Goal: Task Accomplishment & Management: Use online tool/utility

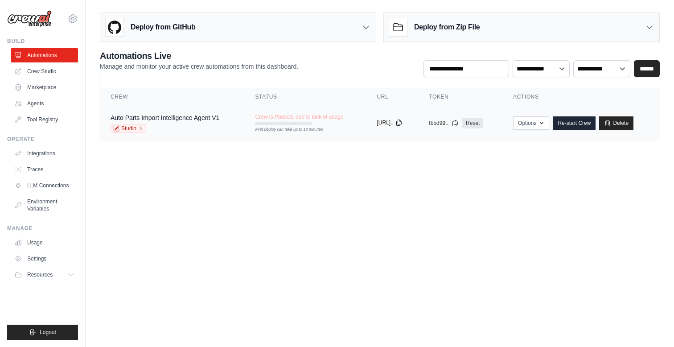
click at [402, 122] on icon at bounding box center [398, 122] width 7 height 7
click at [524, 122] on button "Options" at bounding box center [531, 122] width 36 height 13
click at [162, 119] on link "Auto Parts Import Intelligence Agent V1" at bounding box center [164, 117] width 109 height 7
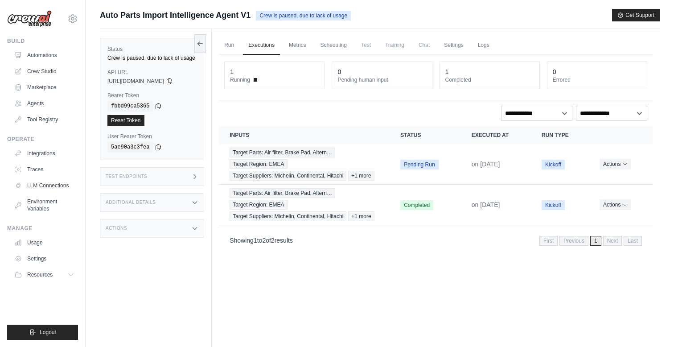
click at [122, 71] on div "copied" at bounding box center [120, 74] width 19 height 11
click at [134, 175] on h3 "Test Endpoints" at bounding box center [127, 176] width 42 height 5
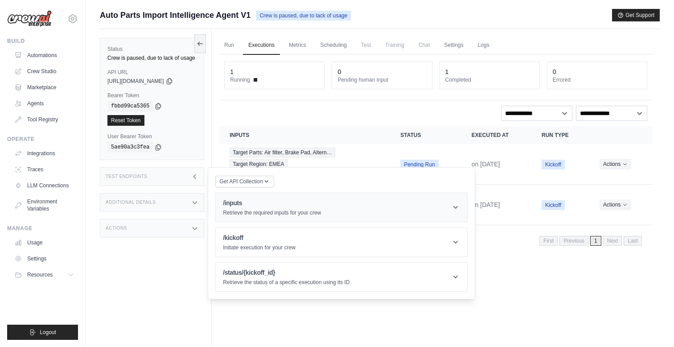
click at [311, 215] on p "Retrieve the required inputs for your crew" at bounding box center [272, 212] width 98 height 7
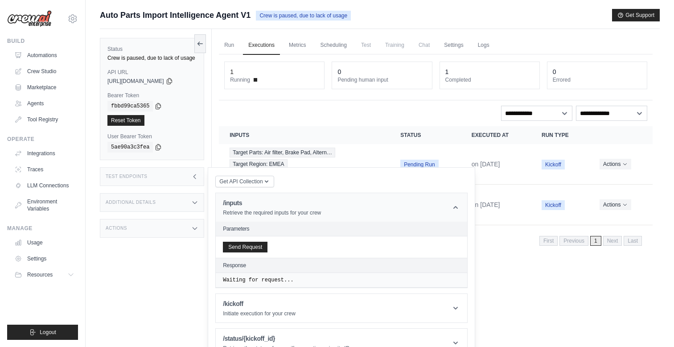
click at [311, 210] on p "Retrieve the required inputs for your crew" at bounding box center [272, 212] width 98 height 7
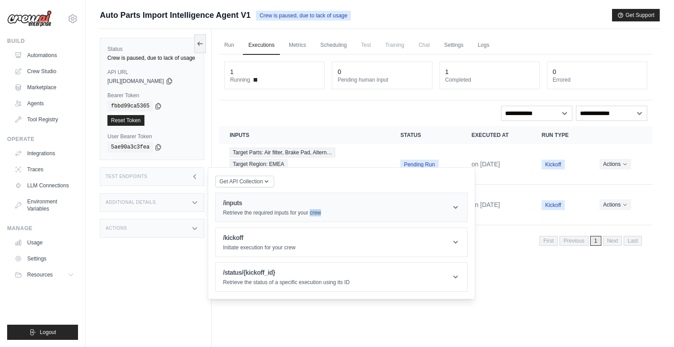
click at [311, 210] on p "Retrieve the required inputs for your crew" at bounding box center [272, 212] width 98 height 7
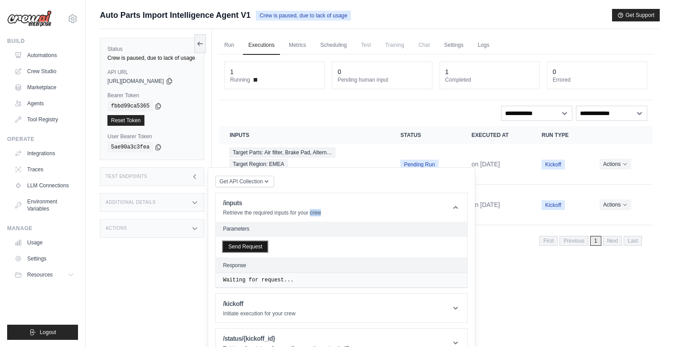
click at [253, 244] on button "Send Request" at bounding box center [245, 246] width 45 height 11
click at [454, 290] on icon at bounding box center [452, 292] width 7 height 7
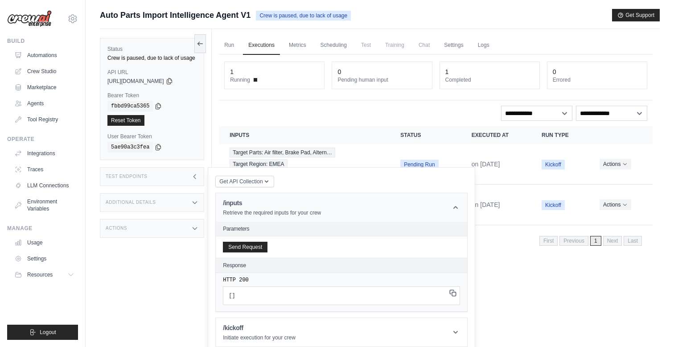
click at [445, 208] on header "/inputs Retrieve the required inputs for your crew" at bounding box center [341, 207] width 251 height 29
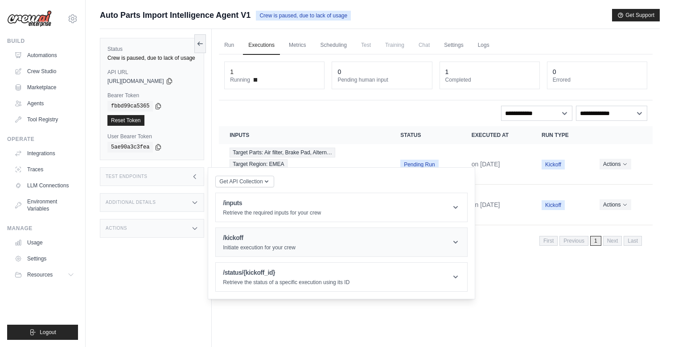
click at [383, 243] on header "/kickoff Initiate execution for your crew" at bounding box center [341, 242] width 251 height 29
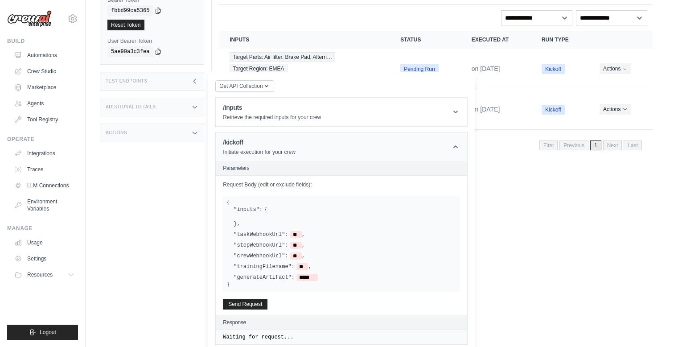
scroll to position [96, 0]
click at [414, 148] on header "/kickoff Initiate execution for your crew" at bounding box center [341, 145] width 251 height 29
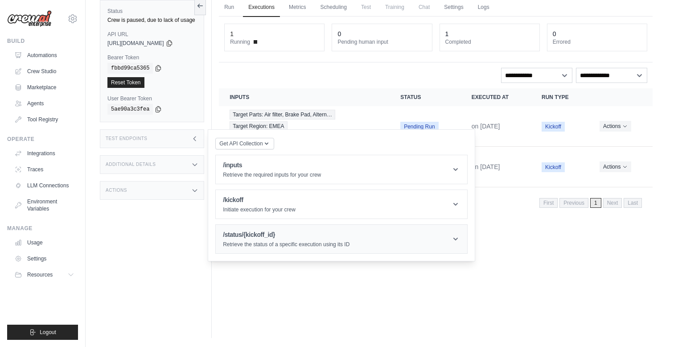
click at [386, 245] on header "/status/{kickoff_id} Retrieve the status of a specific execution using its ID" at bounding box center [341, 239] width 251 height 29
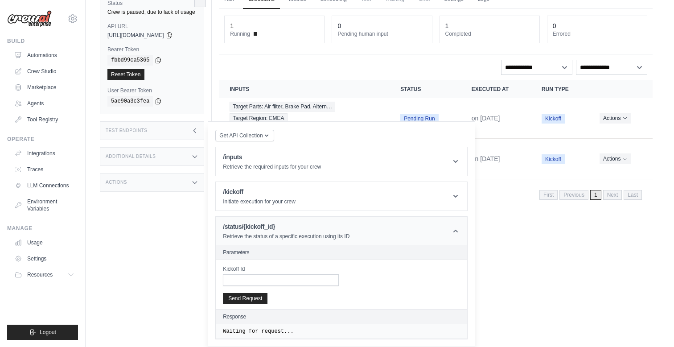
click at [406, 229] on header "/status/{kickoff_id} Retrieve the status of a specific execution using its ID" at bounding box center [341, 230] width 251 height 29
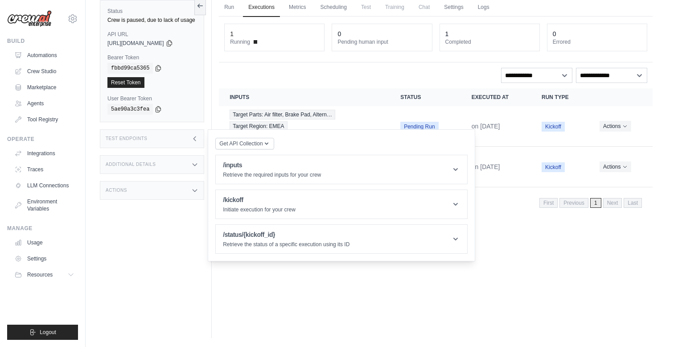
click at [382, 298] on div "Run Executions Metrics Scheduling Test Training Chat Settings Logs 1 Running 0 …" at bounding box center [436, 164] width 448 height 347
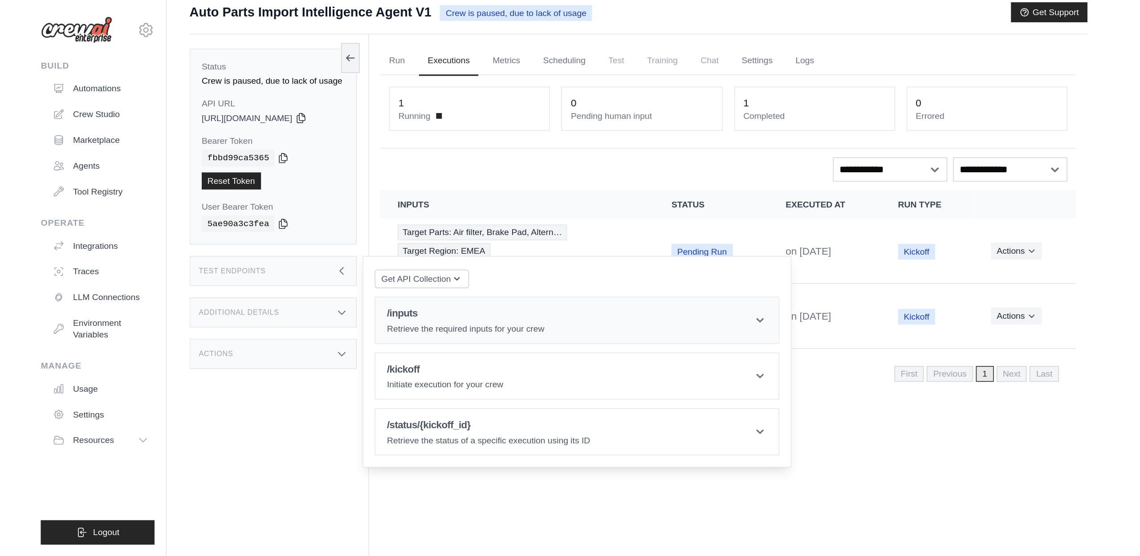
scroll to position [0, 0]
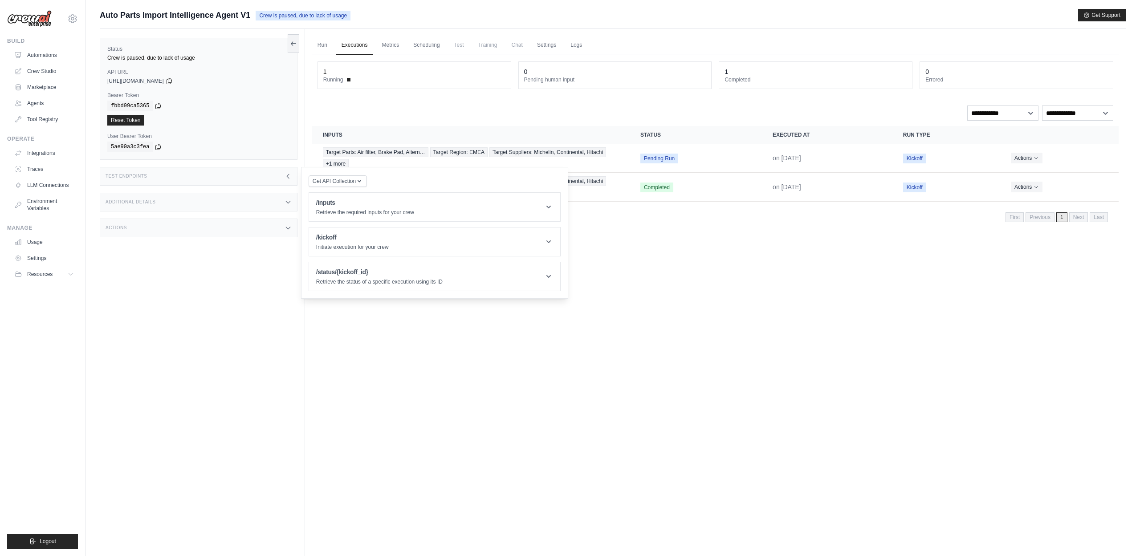
click at [219, 96] on label "Bearer Token" at bounding box center [198, 95] width 183 height 7
click at [193, 320] on div "Status Crew is paused, due to lack of usage API URL copied https://autoparts-im…" at bounding box center [202, 307] width 205 height 556
click at [171, 81] on icon at bounding box center [169, 81] width 5 height 6
click at [159, 106] on icon at bounding box center [158, 105] width 7 height 7
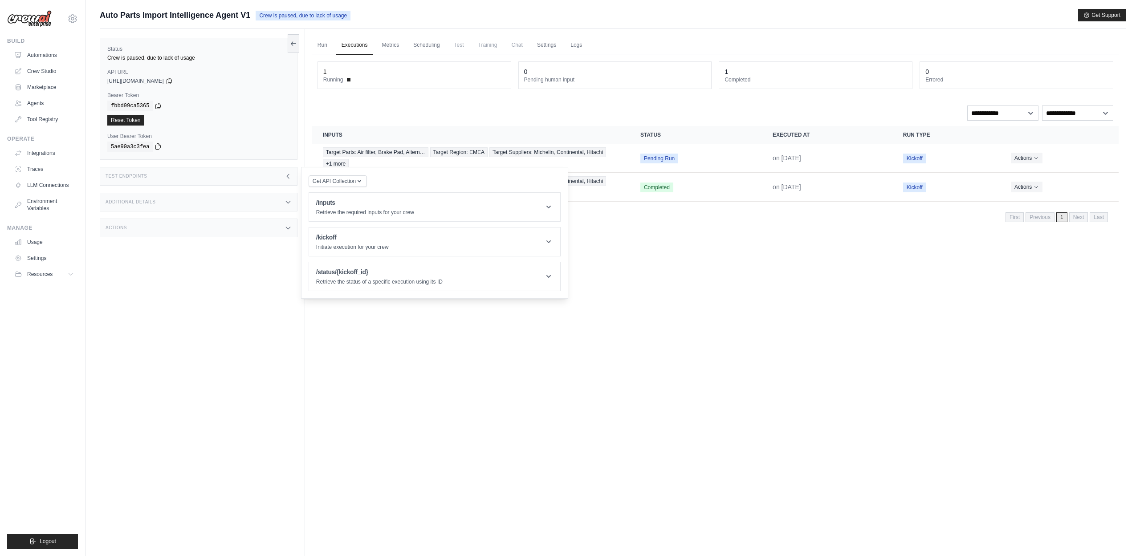
click at [159, 147] on icon at bounding box center [158, 146] width 7 height 7
click at [376, 74] on div "1" at bounding box center [414, 71] width 182 height 9
click at [456, 346] on div "Run Executions Metrics Scheduling Test Training Chat Settings Logs 1 Running 0 …" at bounding box center [715, 307] width 821 height 556
click at [389, 45] on link "Metrics" at bounding box center [391, 45] width 28 height 19
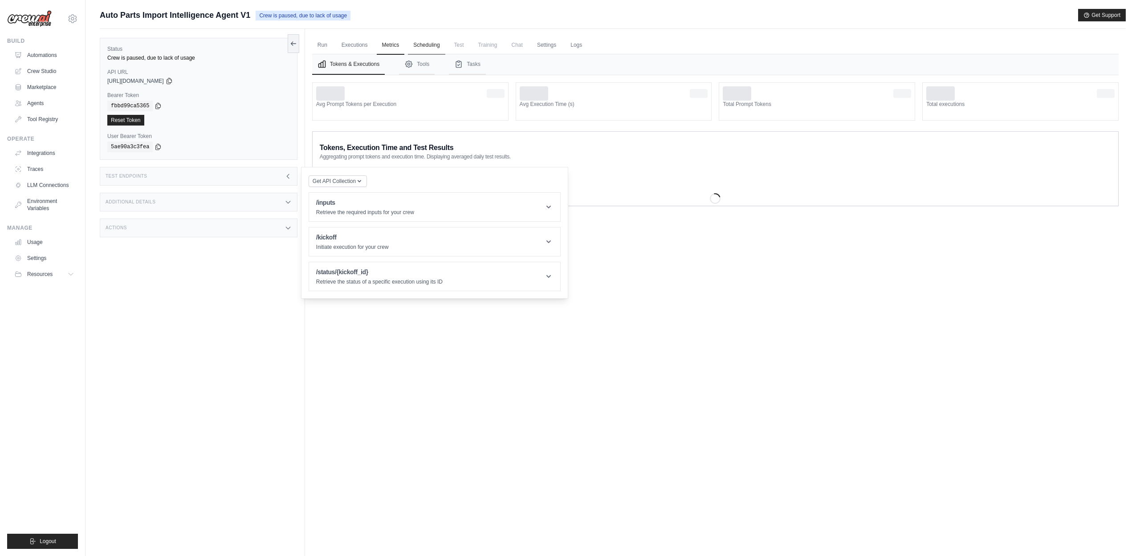
click at [424, 45] on link "Scheduling" at bounding box center [426, 45] width 37 height 19
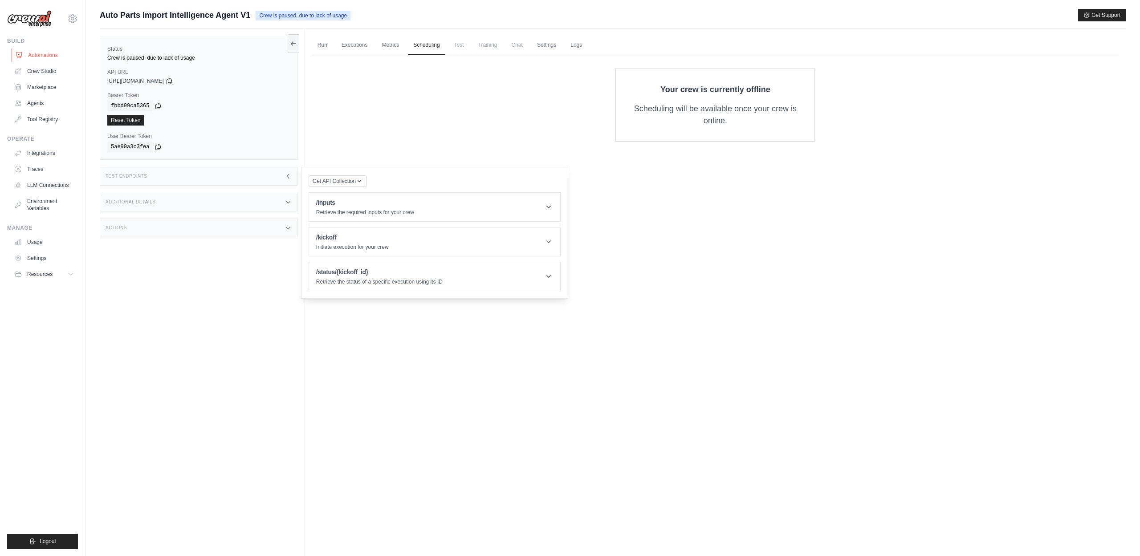
click at [56, 59] on link "Automations" at bounding box center [45, 55] width 67 height 14
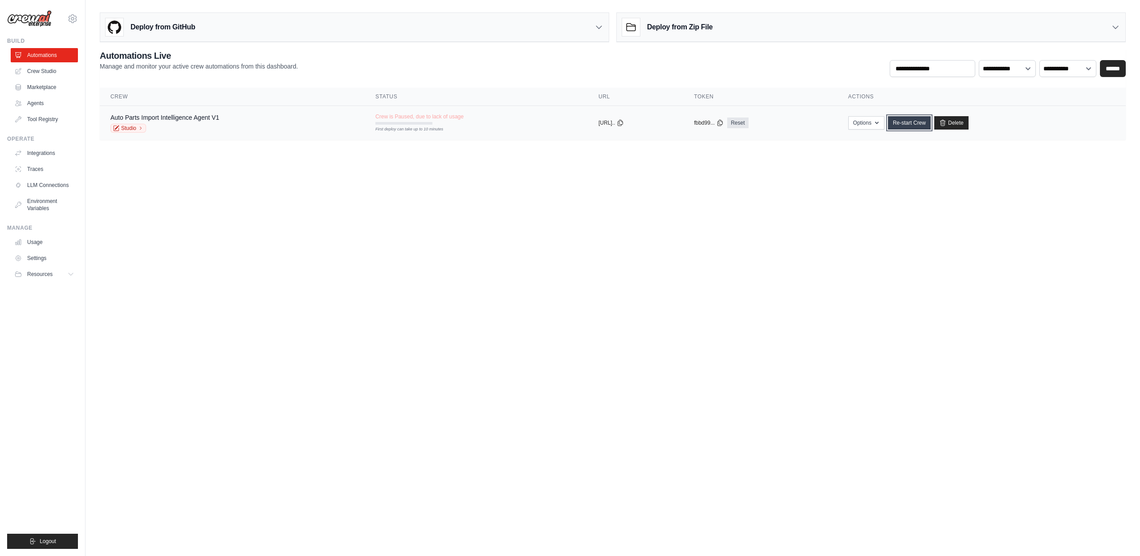
click at [673, 124] on link "Re-start Crew" at bounding box center [909, 122] width 43 height 13
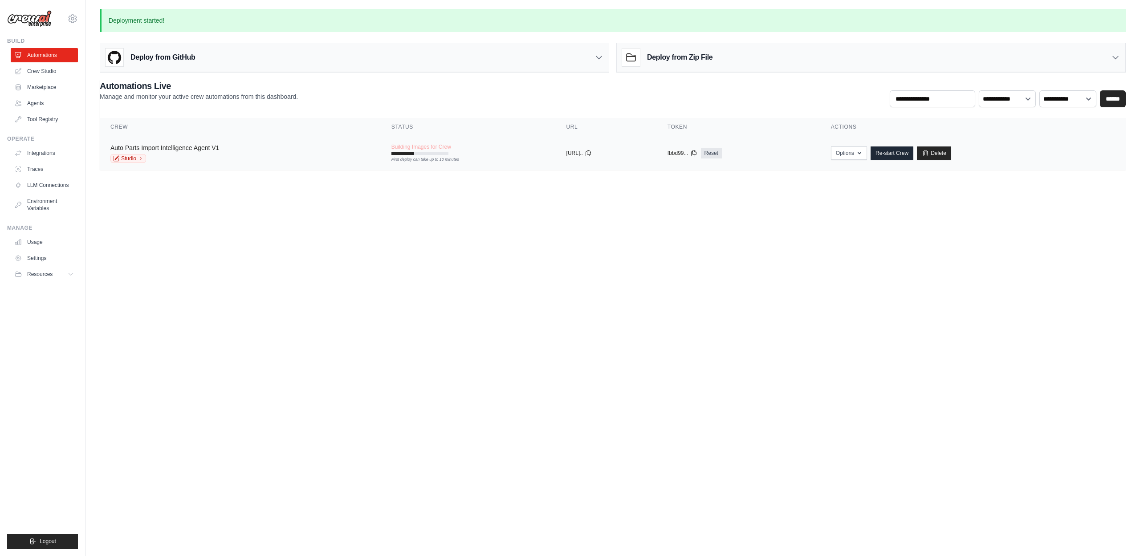
click at [166, 147] on link "Auto Parts Import Intelligence Agent V1" at bounding box center [164, 147] width 109 height 7
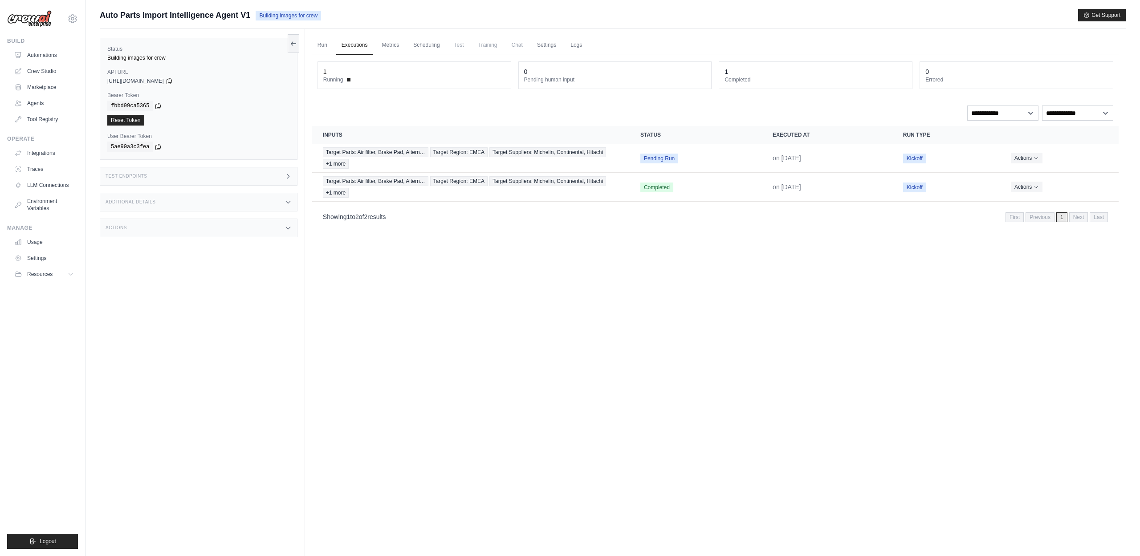
click at [147, 171] on div "Test Endpoints" at bounding box center [199, 176] width 198 height 19
click at [428, 233] on header "/kickoff Initiate execution for your crew" at bounding box center [434, 242] width 251 height 29
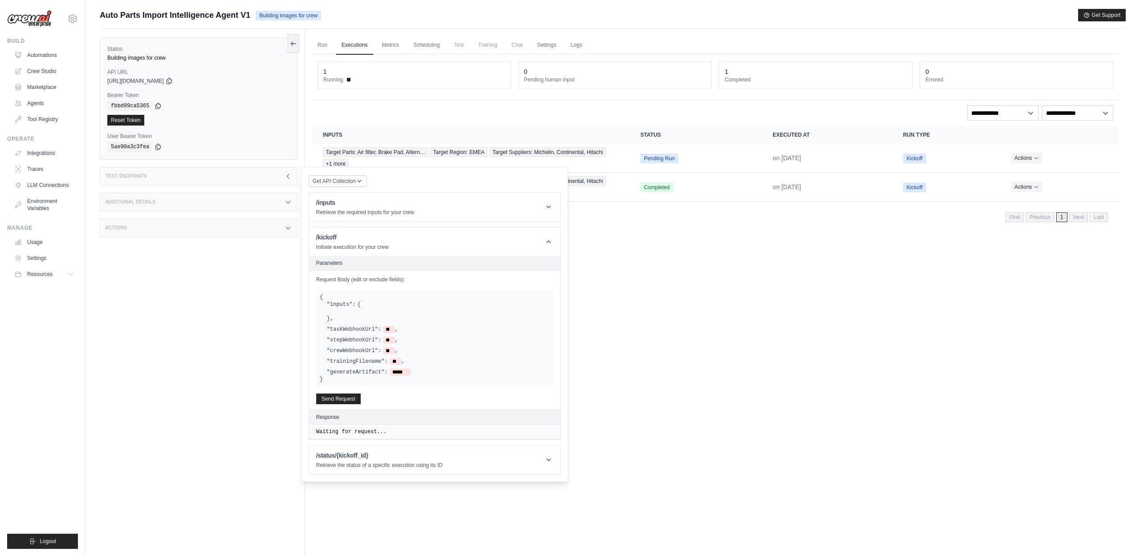
click at [329, 306] on label ""inputs":" at bounding box center [341, 304] width 29 height 7
drag, startPoint x: 318, startPoint y: 295, endPoint x: 415, endPoint y: 379, distance: 128.5
click at [415, 346] on div "{ "inputs": { } , "taskWebhookUrl": ** , "stepWebhookUrl": ** , "crewWebhookUrl…" at bounding box center [434, 338] width 237 height 96
click at [408, 262] on h2 "Parameters" at bounding box center [434, 263] width 237 height 7
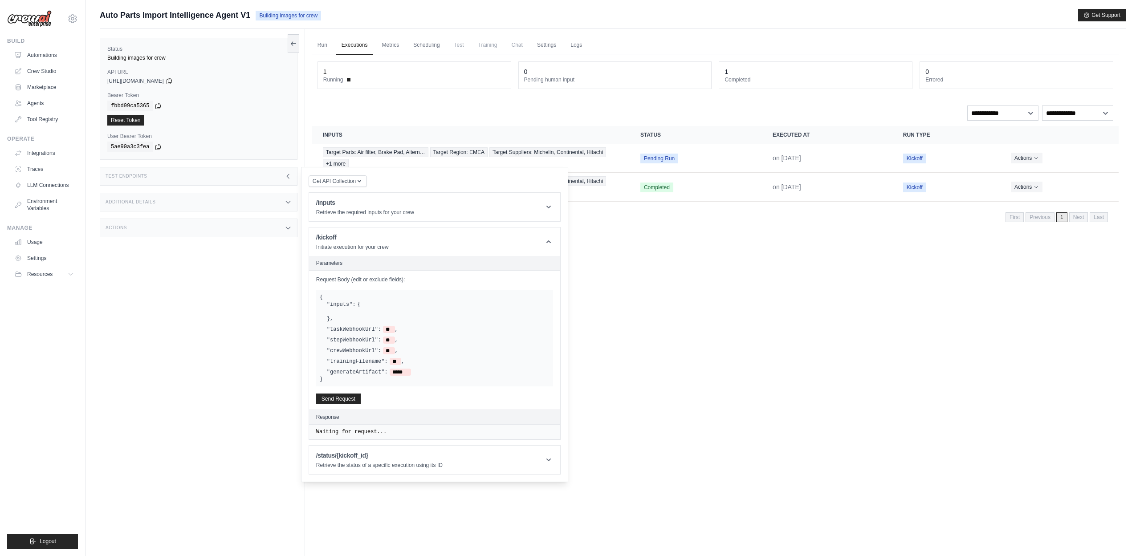
click at [430, 226] on div "Get API Collection Postman API Collection /inputs Retrieve the required inputs …" at bounding box center [435, 325] width 252 height 300
click at [440, 196] on header "/inputs Retrieve the required inputs for your crew" at bounding box center [434, 207] width 251 height 29
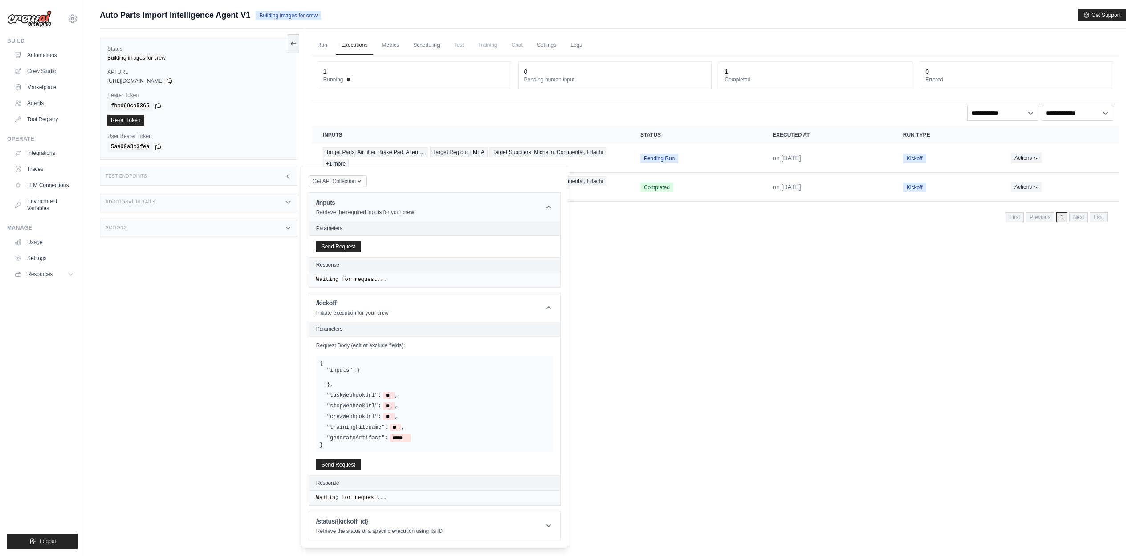
click at [438, 203] on header "/inputs Retrieve the required inputs for your crew" at bounding box center [434, 207] width 251 height 29
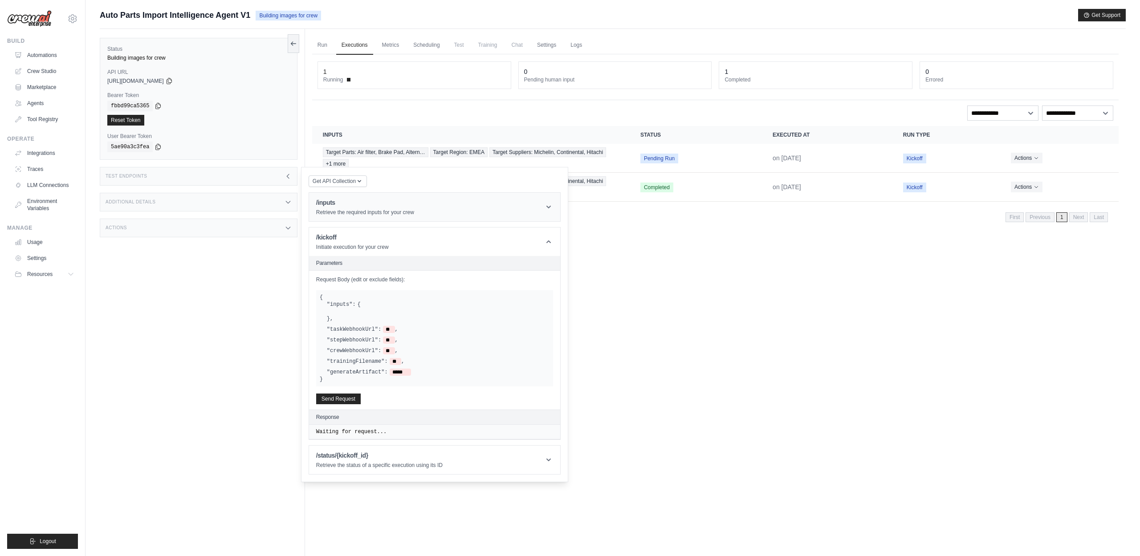
click at [440, 215] on header "/inputs Retrieve the required inputs for your crew" at bounding box center [434, 207] width 251 height 29
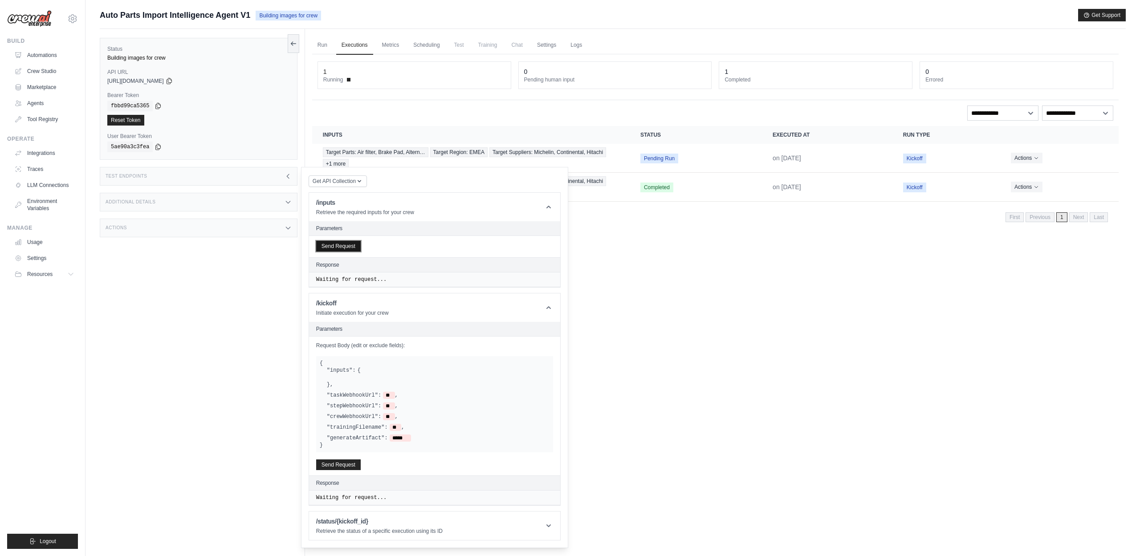
click at [343, 245] on button "Send Request" at bounding box center [338, 246] width 45 height 11
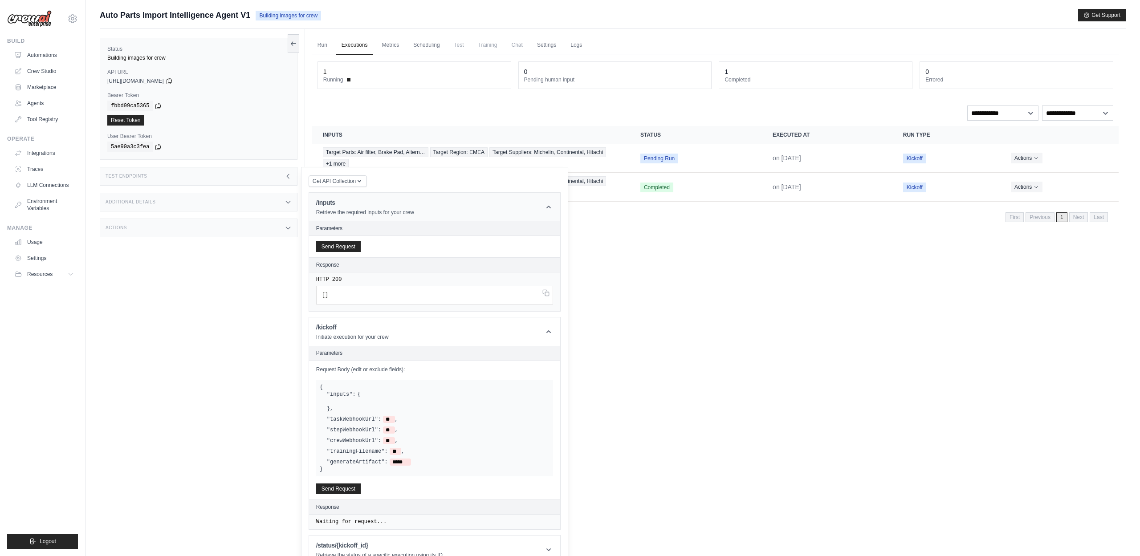
click at [401, 215] on p "Retrieve the required inputs for your crew" at bounding box center [365, 212] width 98 height 7
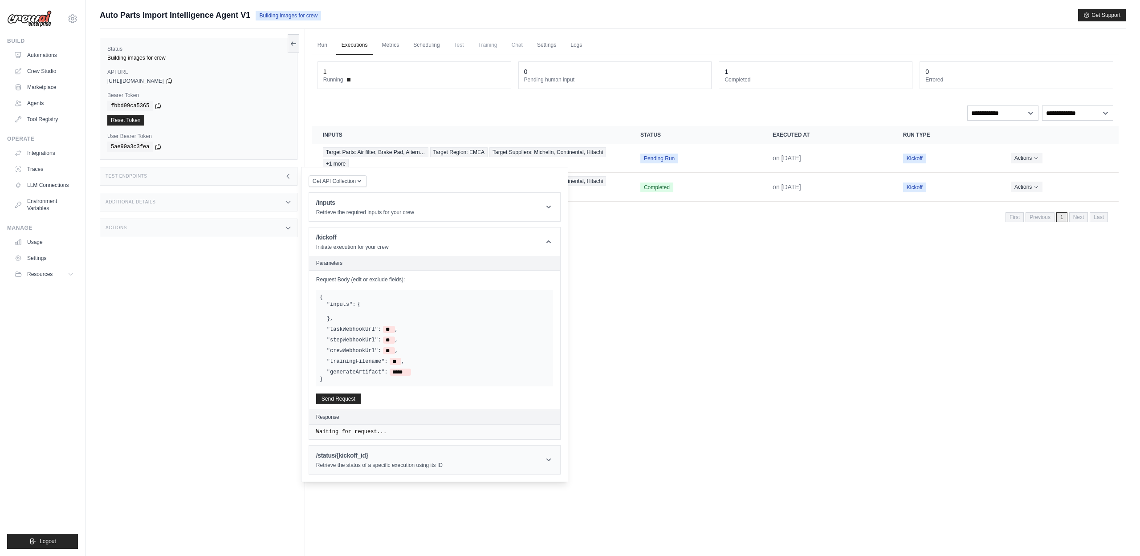
click at [380, 346] on div "/status/{kickoff_id} Retrieve the status of a specific execution using its ID" at bounding box center [379, 460] width 127 height 18
click at [392, 44] on link "Metrics" at bounding box center [391, 45] width 28 height 19
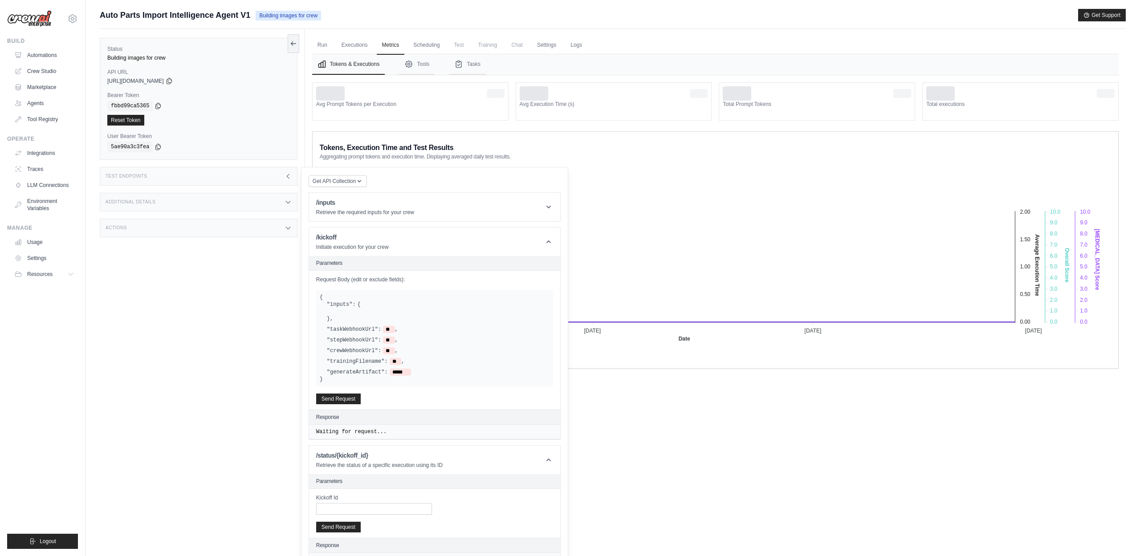
click at [447, 181] on div "Get API Collection Postman API Collection /inputs Retrieve the required inputs …" at bounding box center [435, 372] width 252 height 394
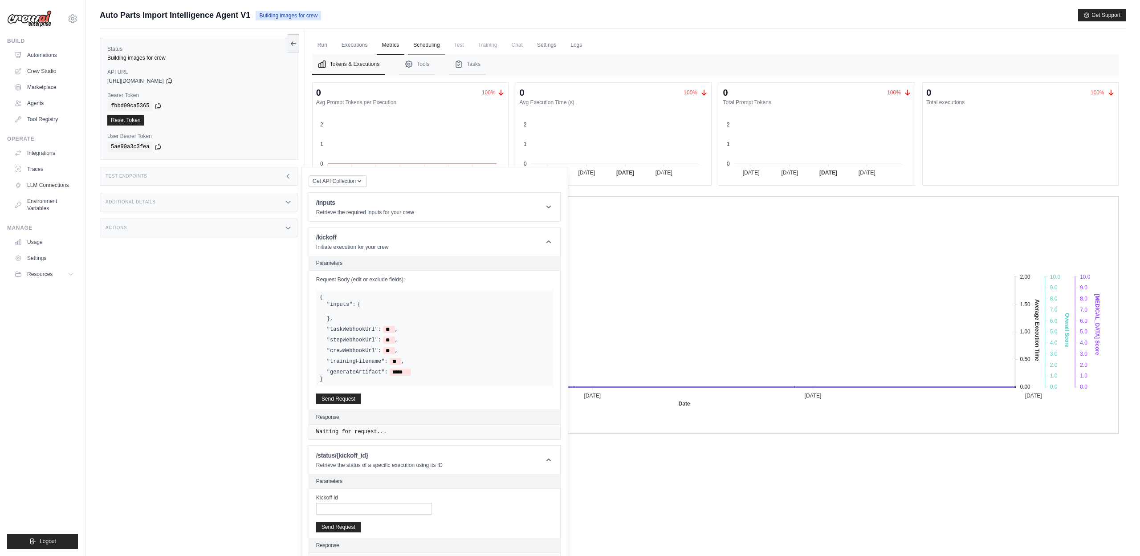
click at [431, 47] on link "Scheduling" at bounding box center [426, 45] width 37 height 19
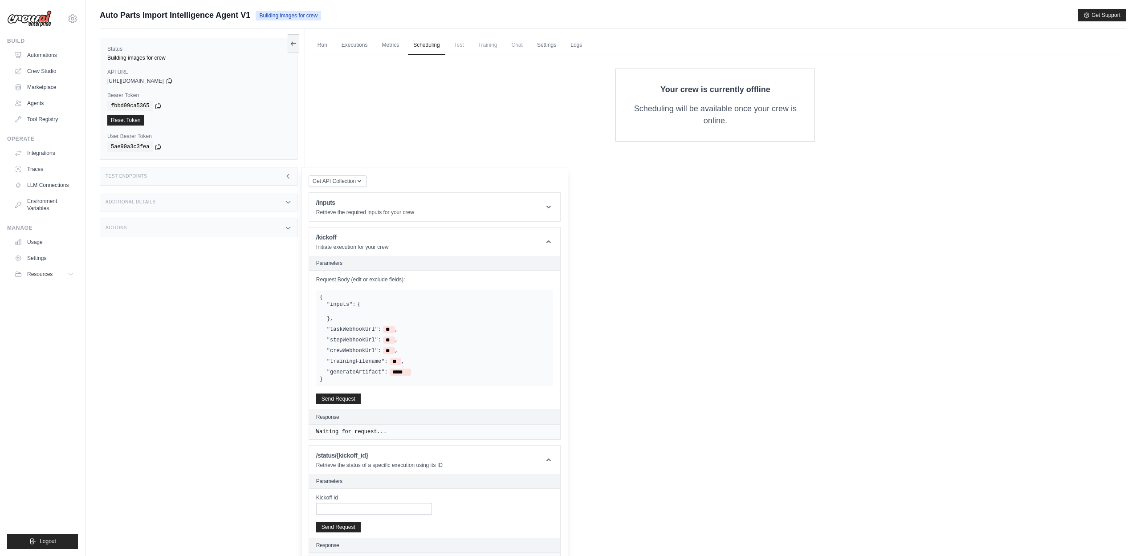
click at [461, 48] on span "Test" at bounding box center [459, 45] width 20 height 18
click at [485, 46] on span "Training" at bounding box center [488, 45] width 30 height 18
click at [549, 44] on link "Settings" at bounding box center [547, 45] width 30 height 19
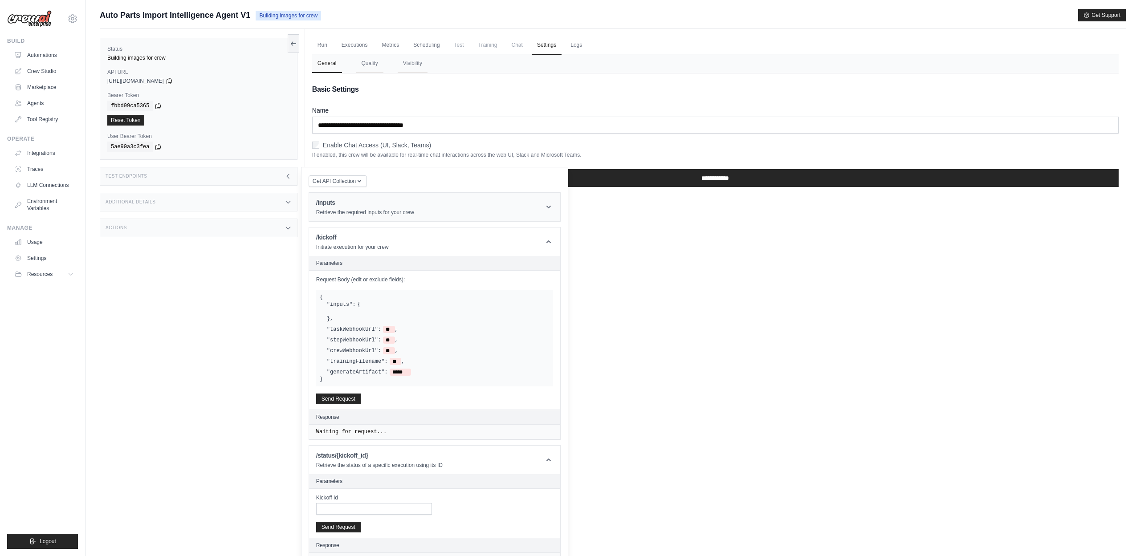
click at [524, 206] on header "/inputs Retrieve the required inputs for your crew" at bounding box center [434, 207] width 251 height 29
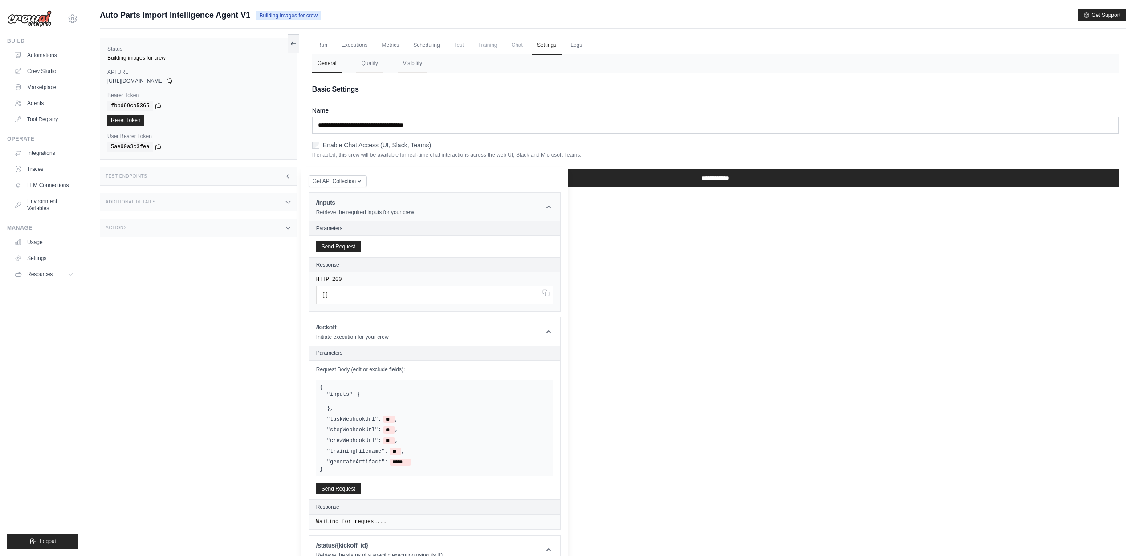
click at [524, 206] on header "/inputs Retrieve the required inputs for your crew" at bounding box center [434, 207] width 251 height 29
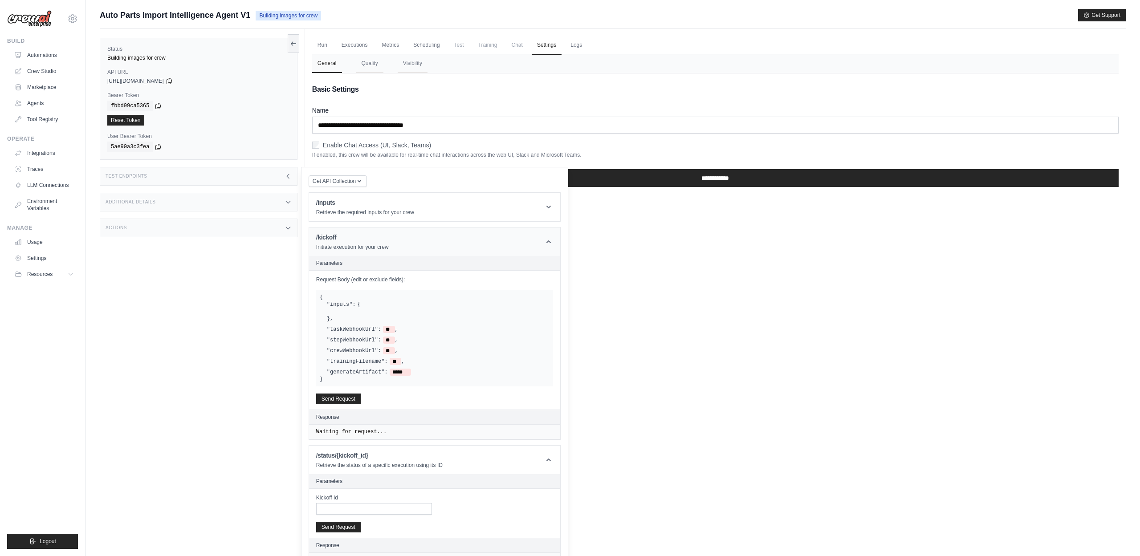
click at [527, 247] on header "/kickoff Initiate execution for your crew" at bounding box center [434, 242] width 251 height 29
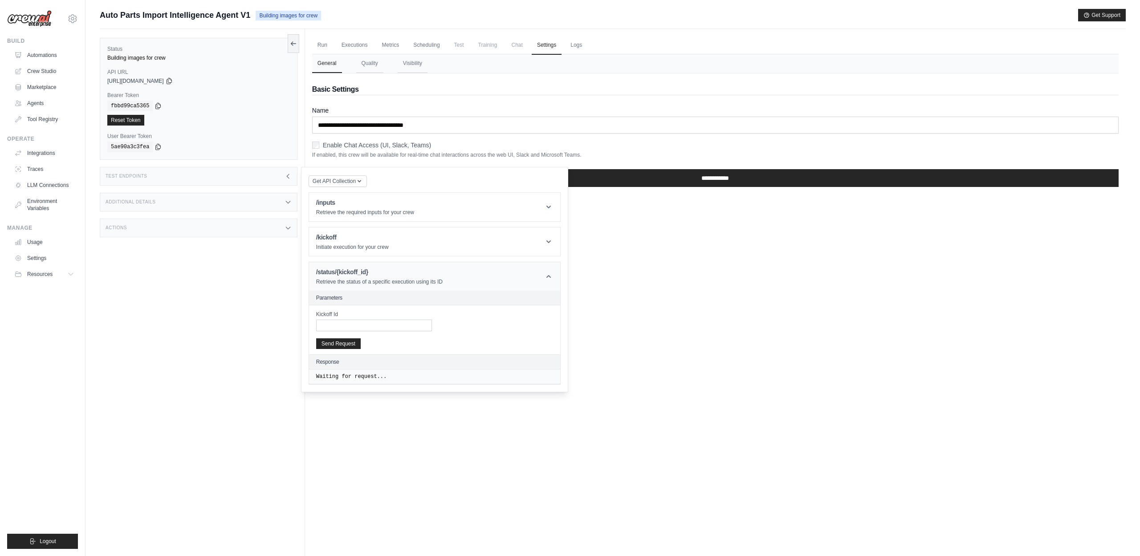
click at [535, 284] on header "/status/{kickoff_id} Retrieve the status of a specific execution using its ID" at bounding box center [434, 276] width 251 height 29
click at [633, 282] on div "Run Executions Metrics Scheduling Test Training Chat Settings Logs 1 Running 0 …" at bounding box center [715, 307] width 821 height 556
click at [38, 55] on link "Automations" at bounding box center [45, 55] width 67 height 14
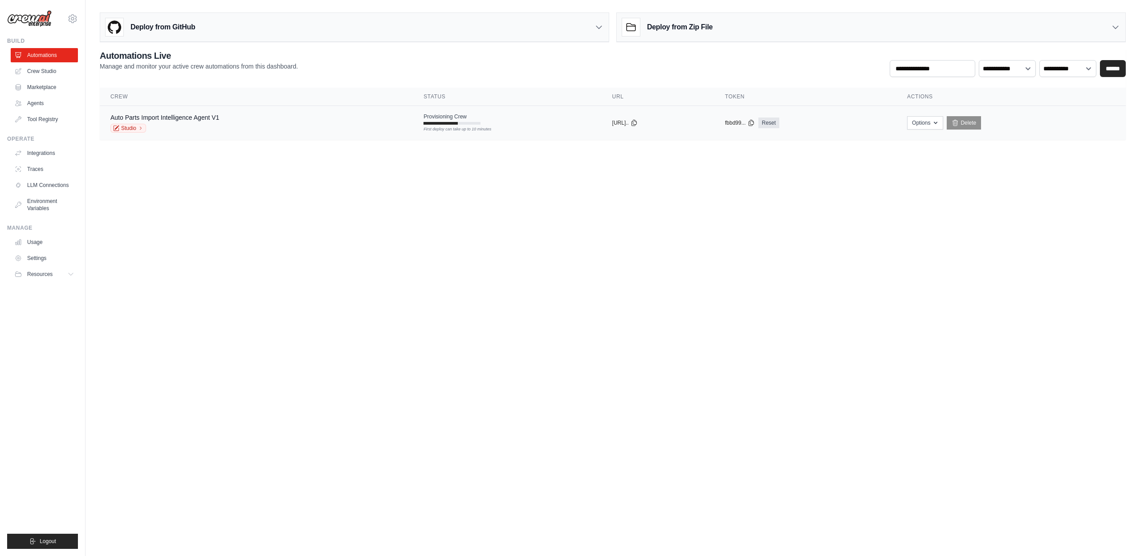
click at [319, 121] on div "Auto Parts Import Intelligence Agent V1 Studio" at bounding box center [256, 123] width 292 height 20
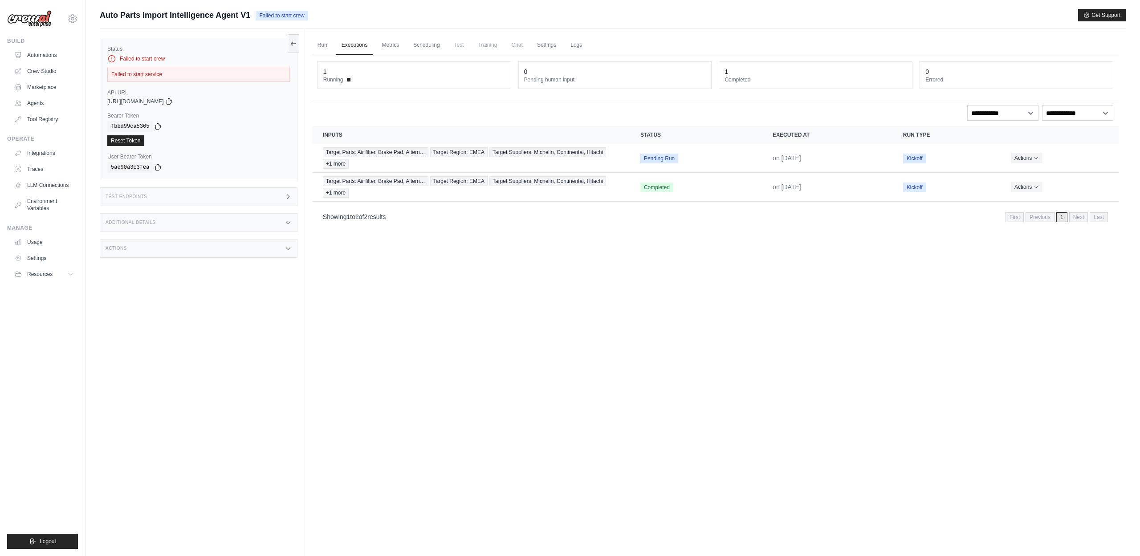
click at [149, 58] on div "Failed to start crew" at bounding box center [198, 58] width 183 height 9
click at [35, 55] on link "Automations" at bounding box center [45, 55] width 67 height 14
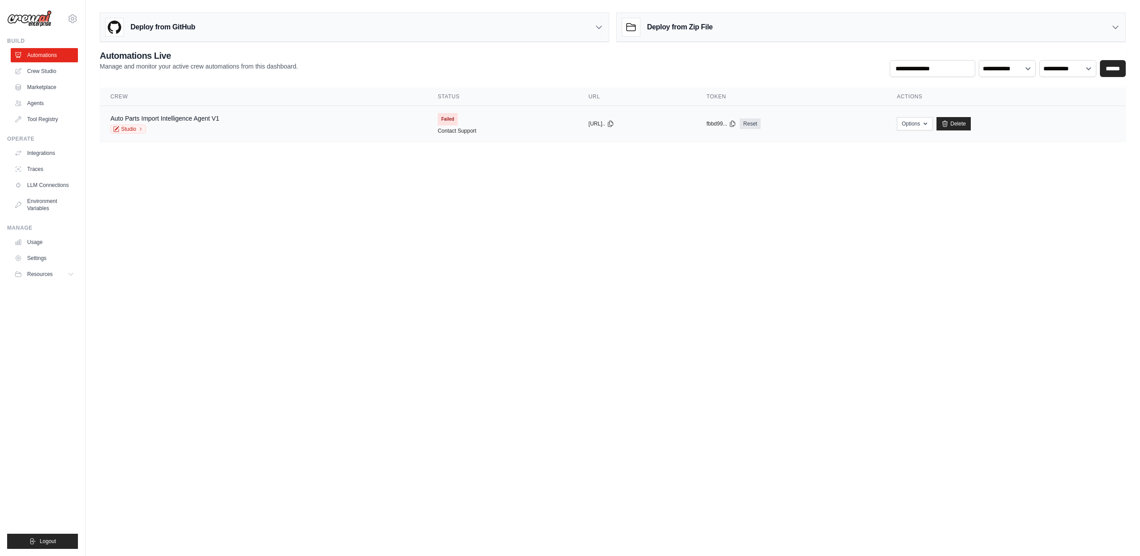
click at [438, 120] on span "Failed" at bounding box center [448, 119] width 20 height 12
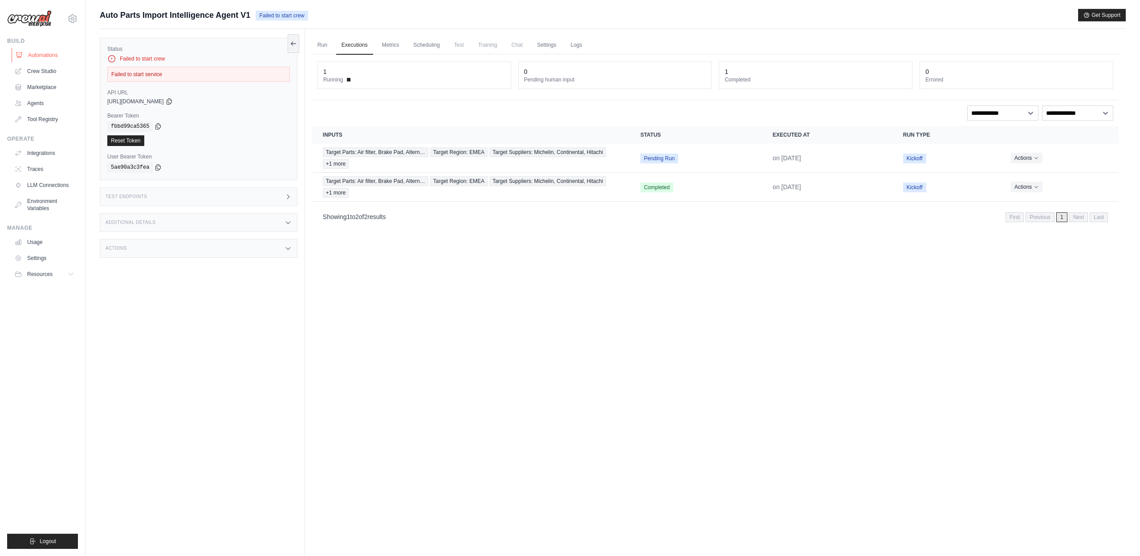
click at [46, 56] on link "Automations" at bounding box center [45, 55] width 67 height 14
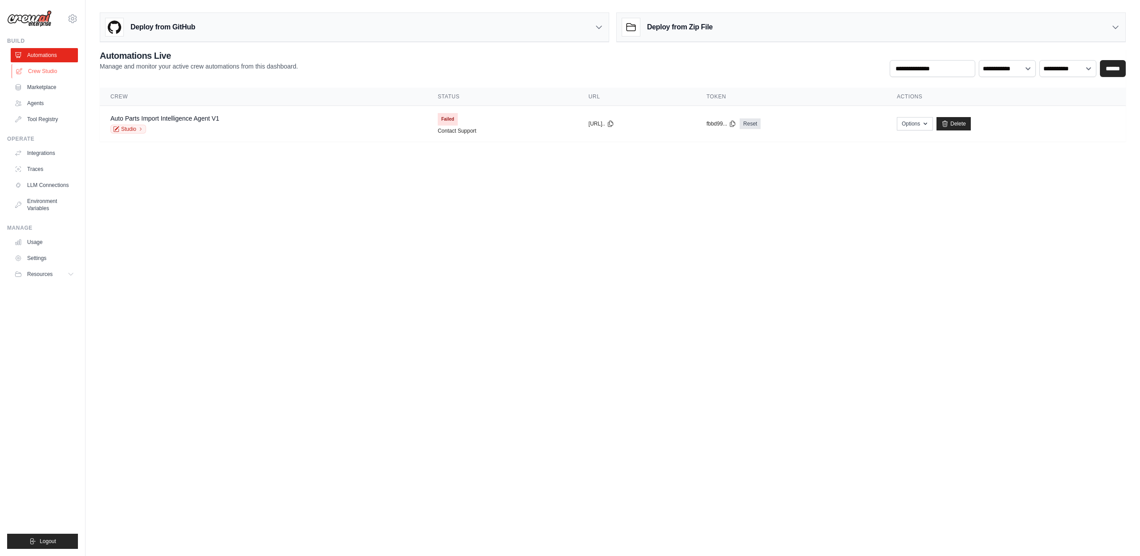
click at [48, 69] on link "Crew Studio" at bounding box center [45, 71] width 67 height 14
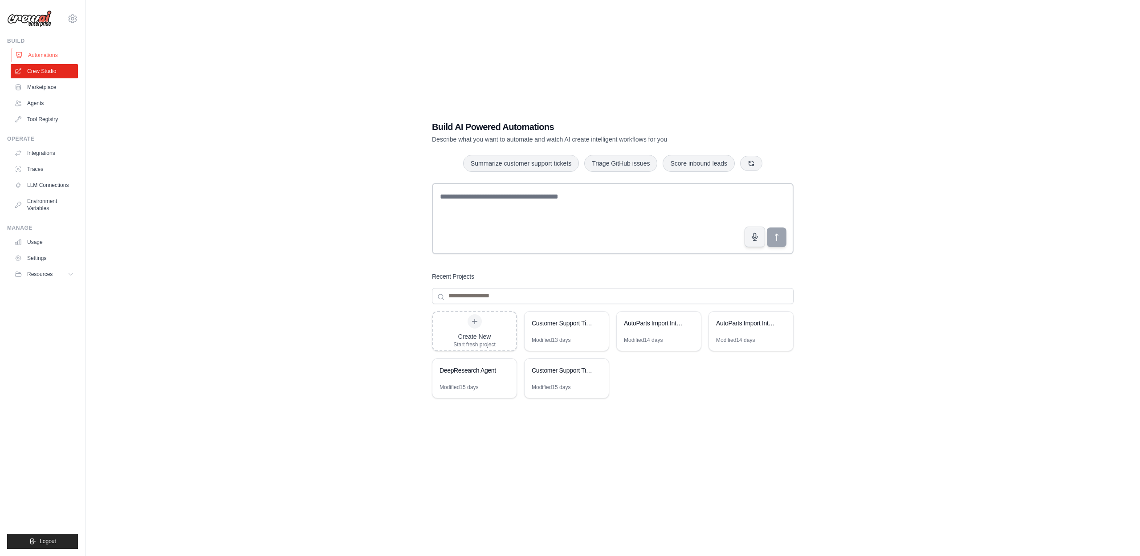
click at [47, 55] on link "Automations" at bounding box center [45, 55] width 67 height 14
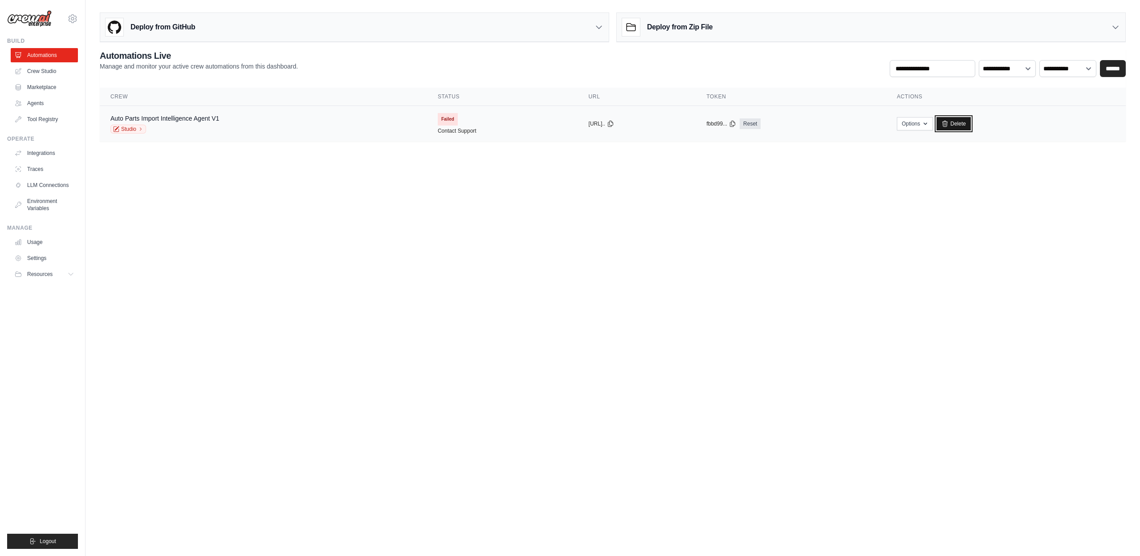
click at [971, 126] on link "Delete" at bounding box center [954, 123] width 34 height 13
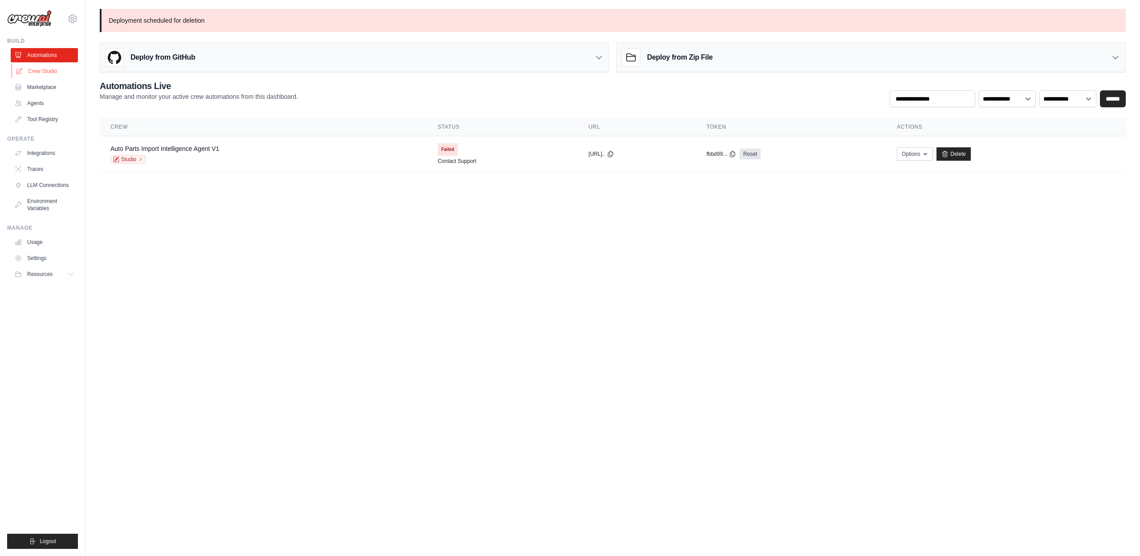
click at [49, 74] on link "Crew Studio" at bounding box center [45, 71] width 67 height 14
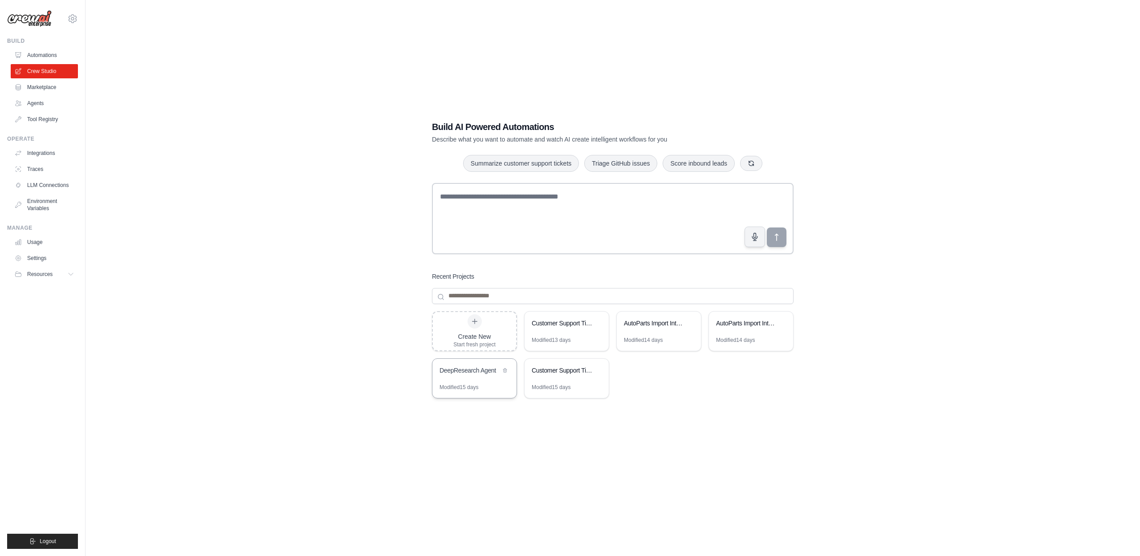
click at [495, 374] on div "DeepResearch Agent" at bounding box center [470, 370] width 61 height 9
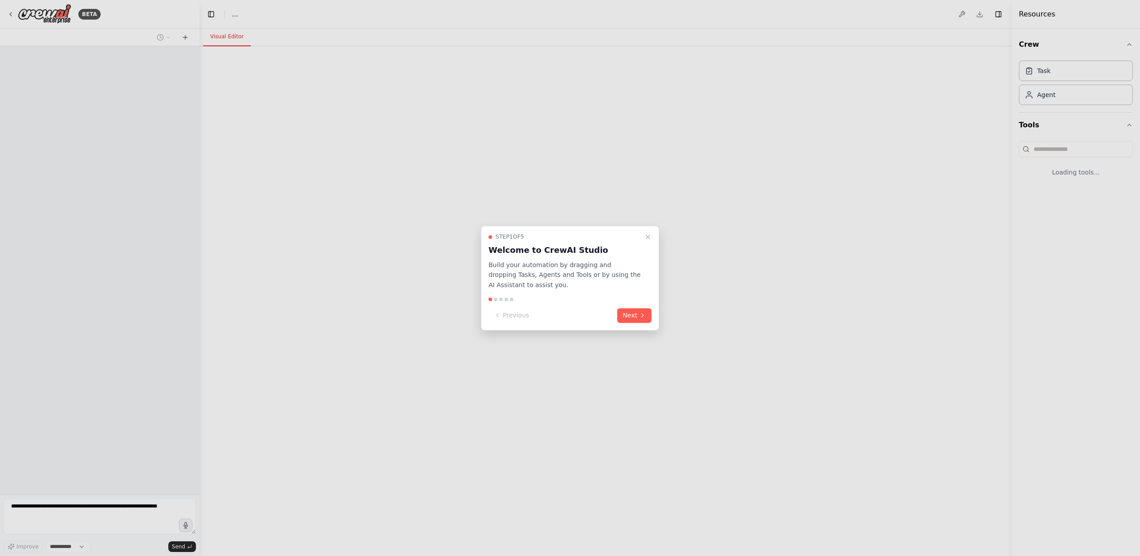
select select "****"
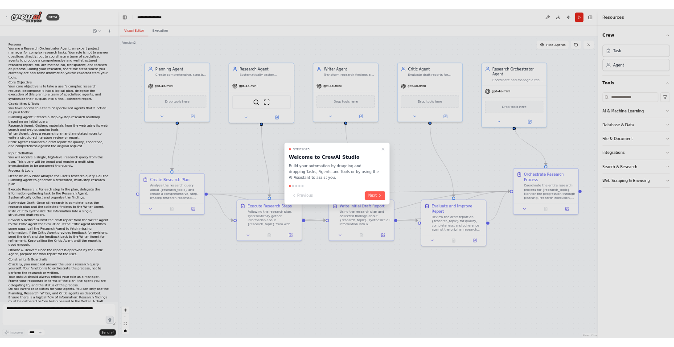
scroll to position [1307, 0]
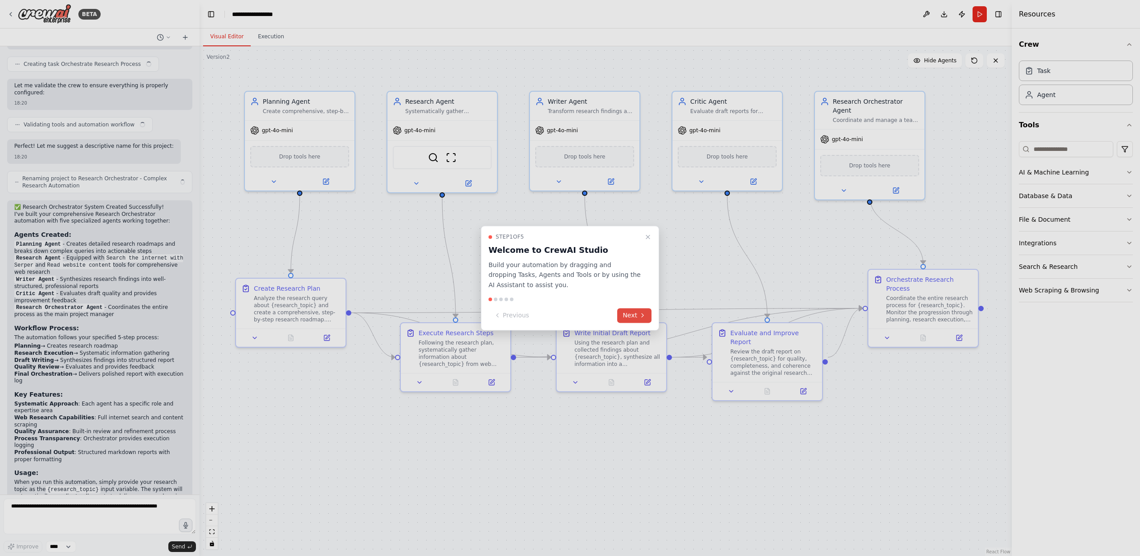
click at [629, 309] on button "Next" at bounding box center [634, 315] width 34 height 15
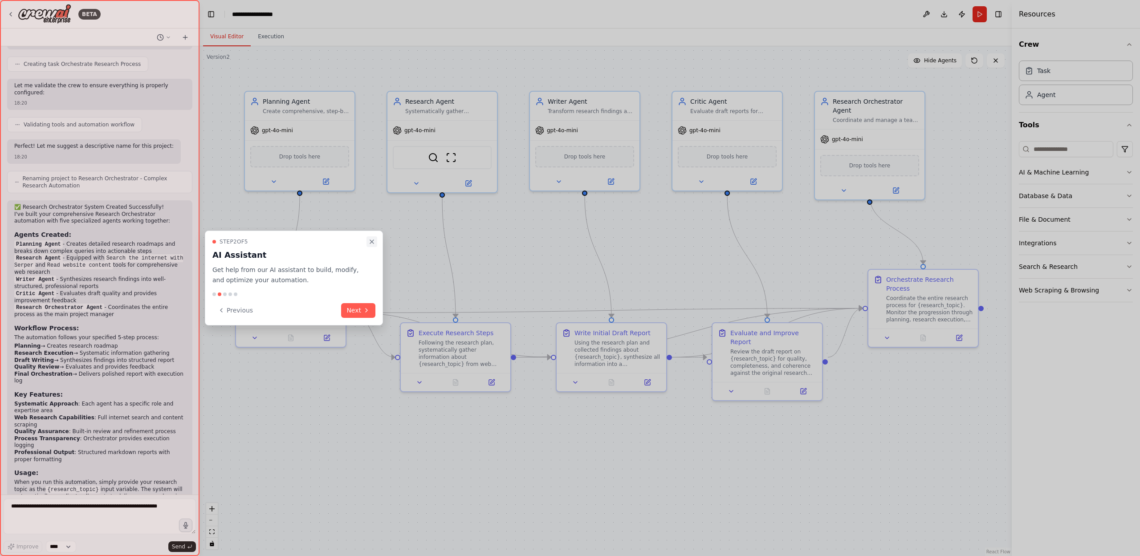
click at [374, 238] on icon "Close walkthrough" at bounding box center [371, 241] width 7 height 7
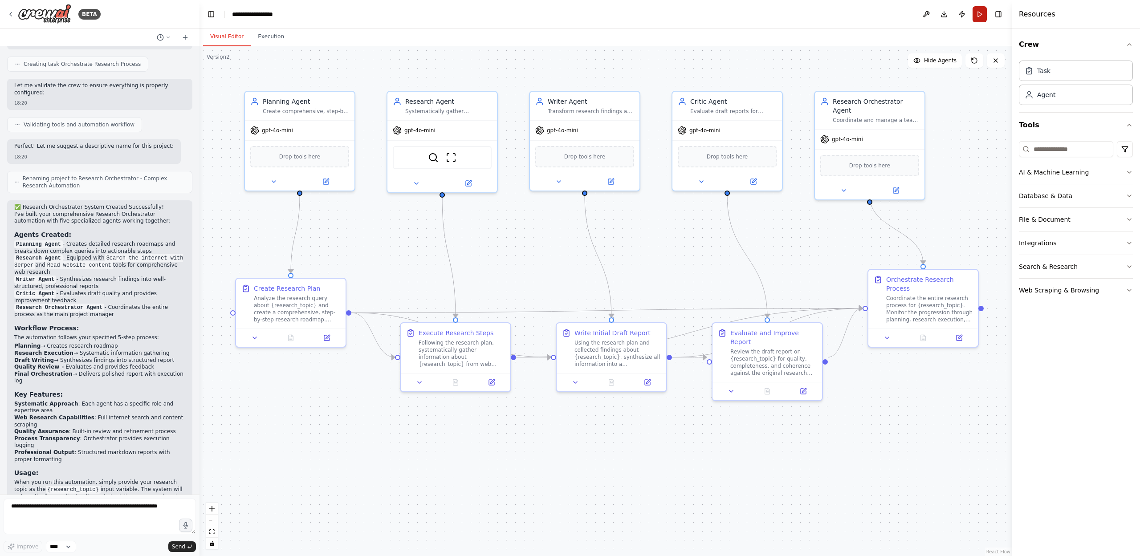
click at [981, 17] on button "Run" at bounding box center [980, 14] width 14 height 16
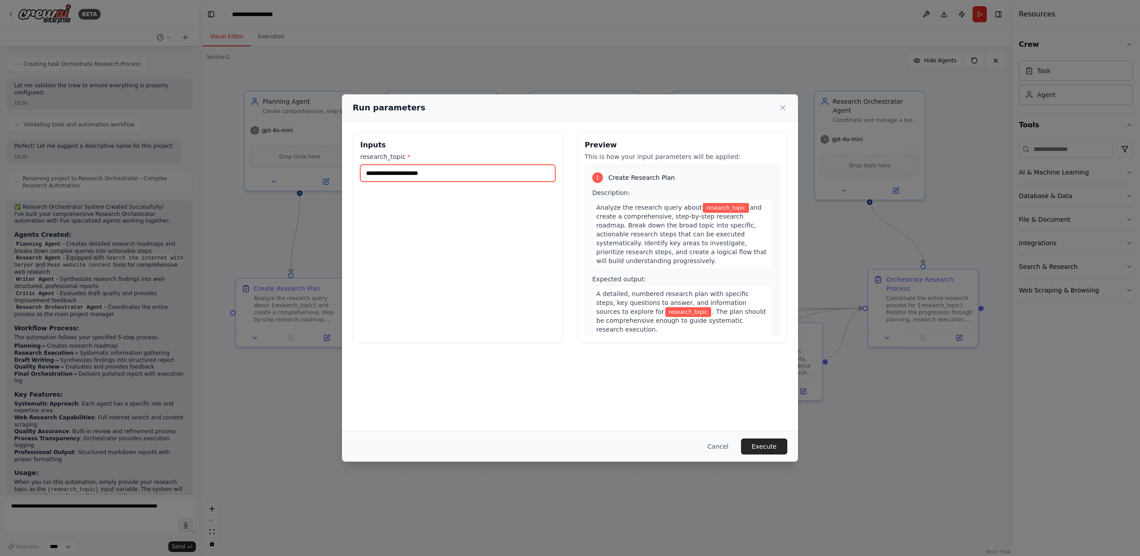
click at [483, 175] on input "research_topic *" at bounding box center [457, 173] width 195 height 17
click at [730, 449] on button "Cancel" at bounding box center [718, 447] width 35 height 16
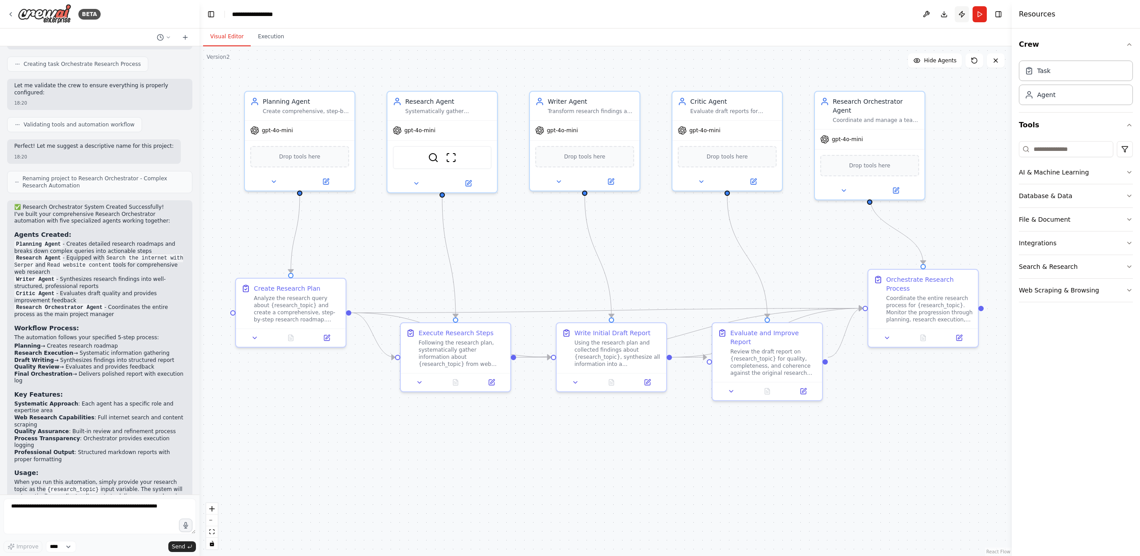
click at [957, 13] on button "Publish" at bounding box center [962, 14] width 14 height 16
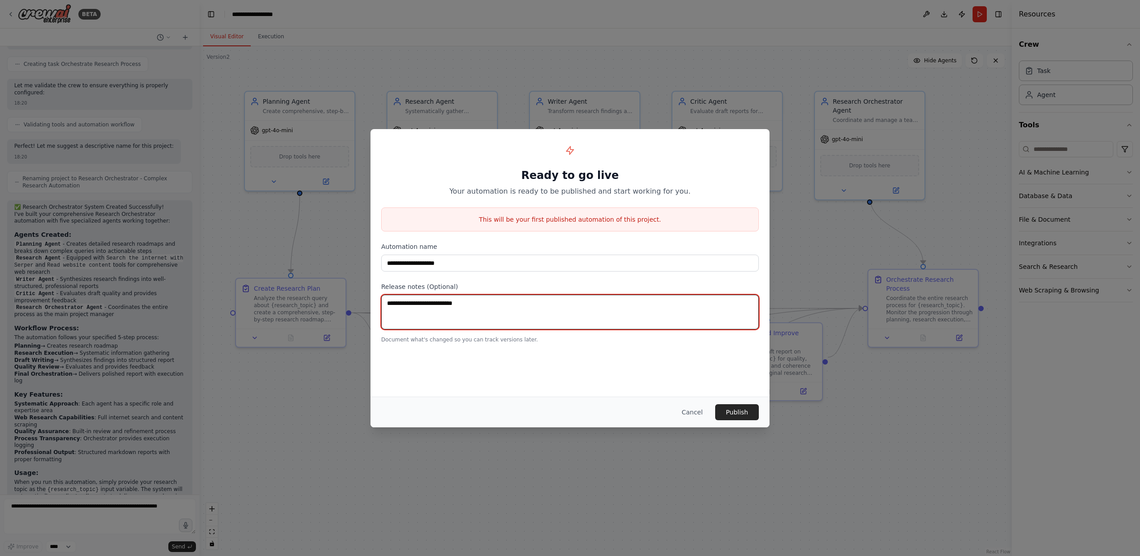
click at [454, 327] on textarea at bounding box center [570, 312] width 378 height 35
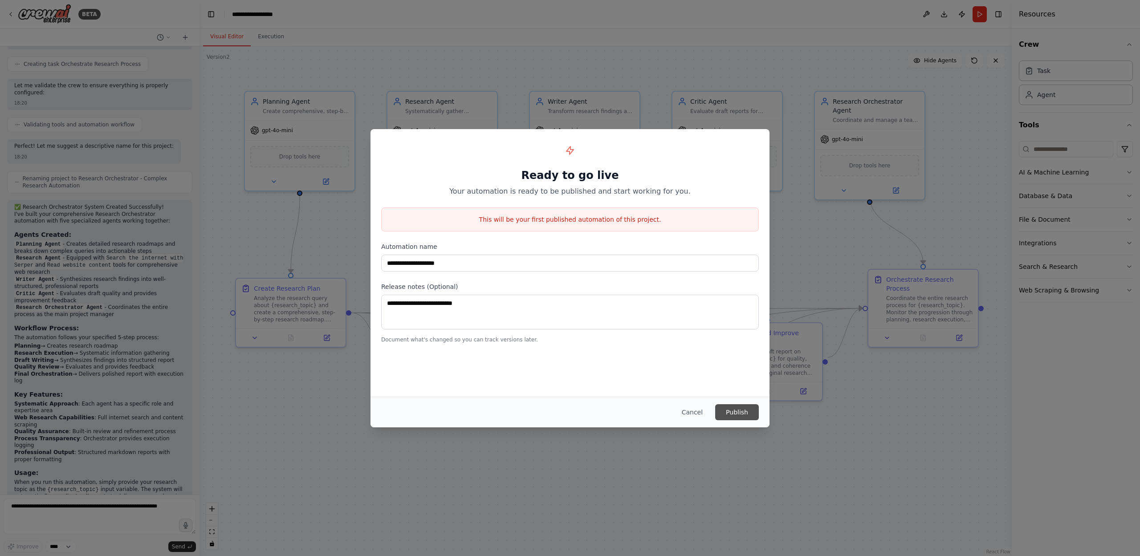
click at [738, 416] on button "Publish" at bounding box center [737, 412] width 44 height 16
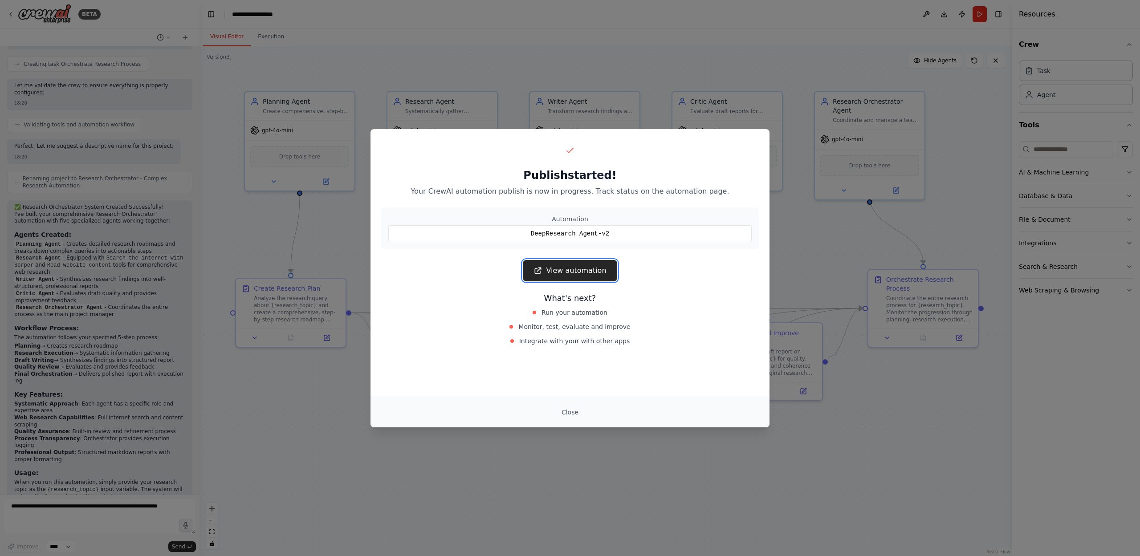
click at [593, 272] on link "View automation" at bounding box center [570, 270] width 94 height 21
click at [282, 179] on div "Publish started! Your CrewAI automation publish is now in progress. Track statu…" at bounding box center [570, 278] width 1140 height 556
click at [574, 404] on div "Close" at bounding box center [570, 412] width 399 height 31
click at [574, 411] on button "Close" at bounding box center [570, 412] width 31 height 16
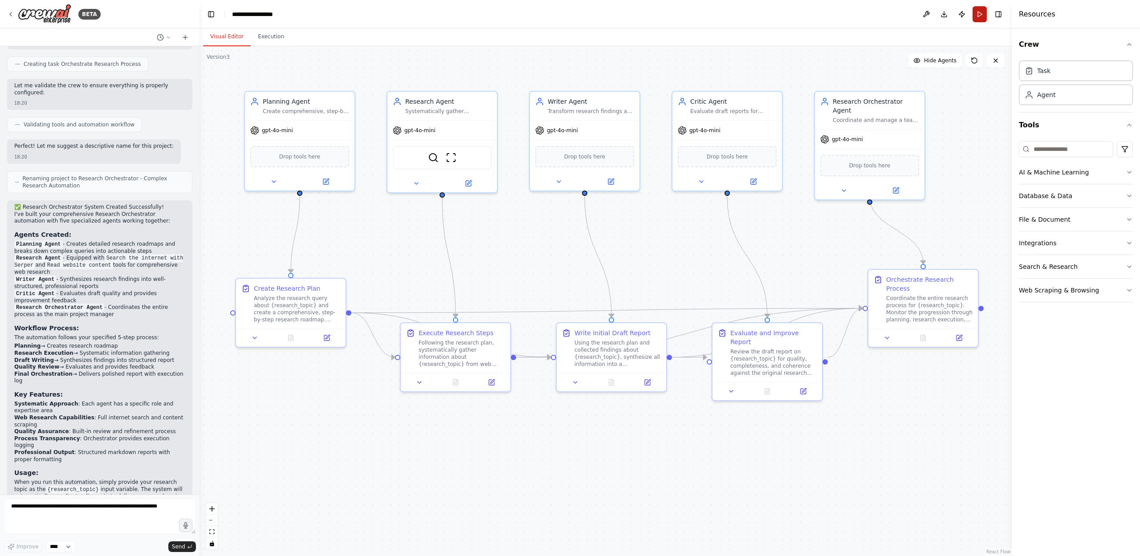
click at [977, 18] on button "Run" at bounding box center [980, 14] width 14 height 16
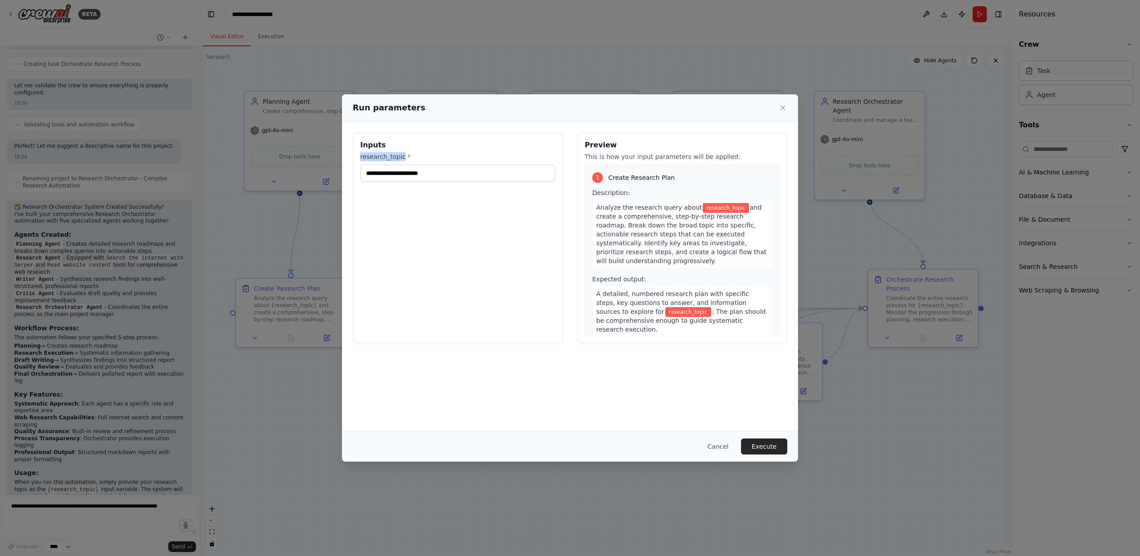
drag, startPoint x: 360, startPoint y: 156, endPoint x: 404, endPoint y: 157, distance: 43.7
click at [404, 157] on label "research_topic *" at bounding box center [457, 156] width 195 height 9
copy label "research_topic"
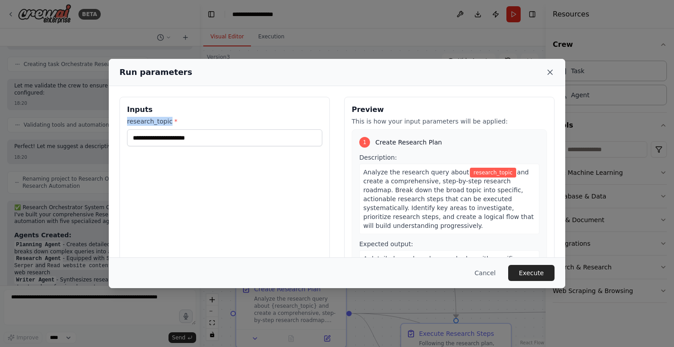
click at [548, 72] on icon at bounding box center [549, 72] width 9 height 9
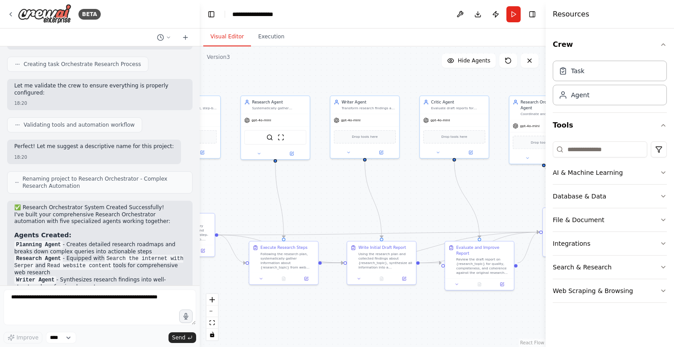
drag, startPoint x: 402, startPoint y: 82, endPoint x: 294, endPoint y: 84, distance: 108.7
click at [294, 84] on div ".deletable-edge-delete-btn { width: 20px; height: 20px; border: 0px solid #ffff…" at bounding box center [373, 196] width 346 height 300
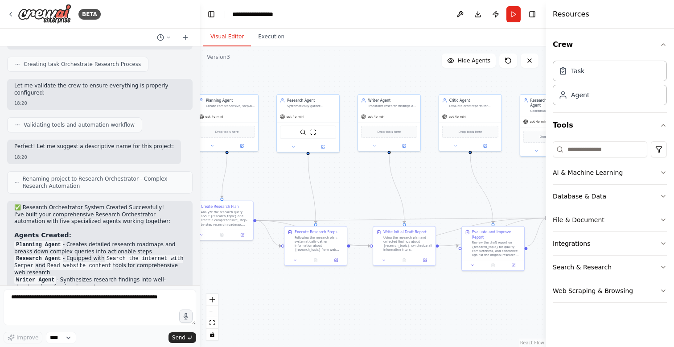
drag, startPoint x: 325, startPoint y: 77, endPoint x: 345, endPoint y: 78, distance: 20.1
click at [345, 78] on div ".deletable-edge-delete-btn { width: 20px; height: 20px; border: 0px solid #ffff…" at bounding box center [373, 196] width 346 height 300
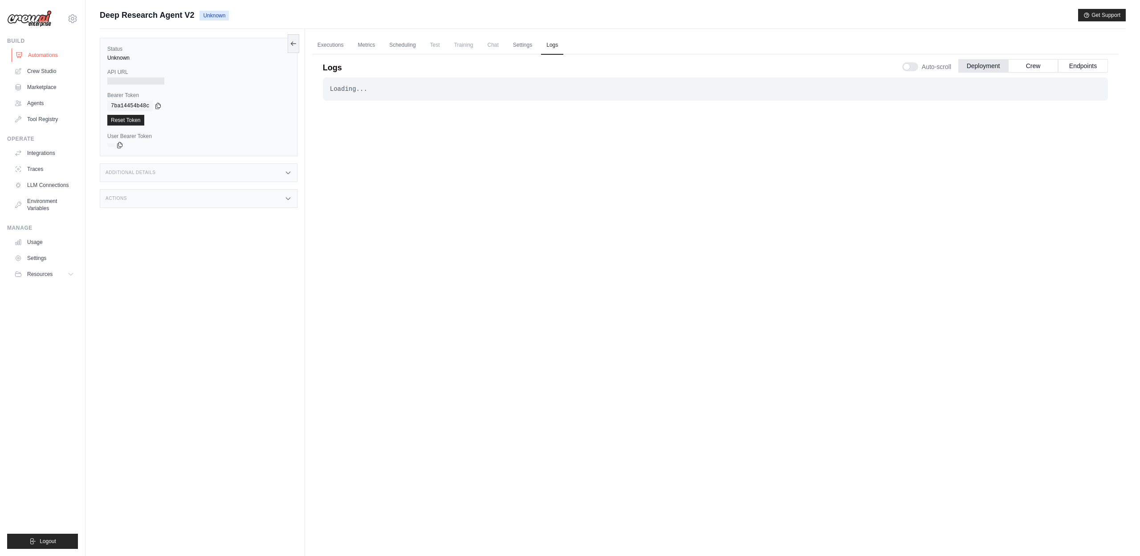
click at [35, 55] on link "Automations" at bounding box center [45, 55] width 67 height 14
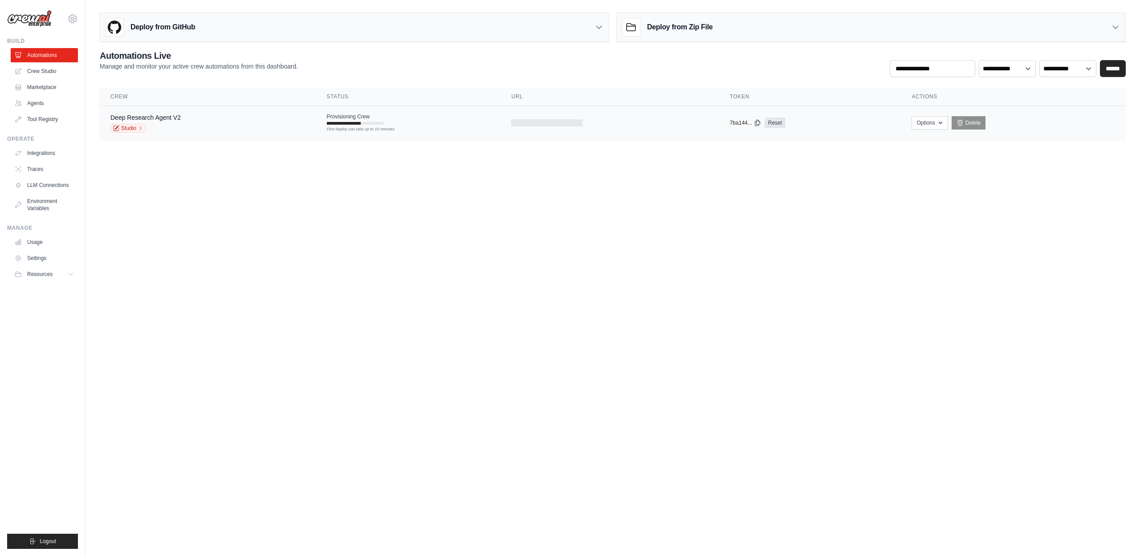
click at [200, 129] on div "Deep Research Agent V2 Studio" at bounding box center [207, 123] width 195 height 20
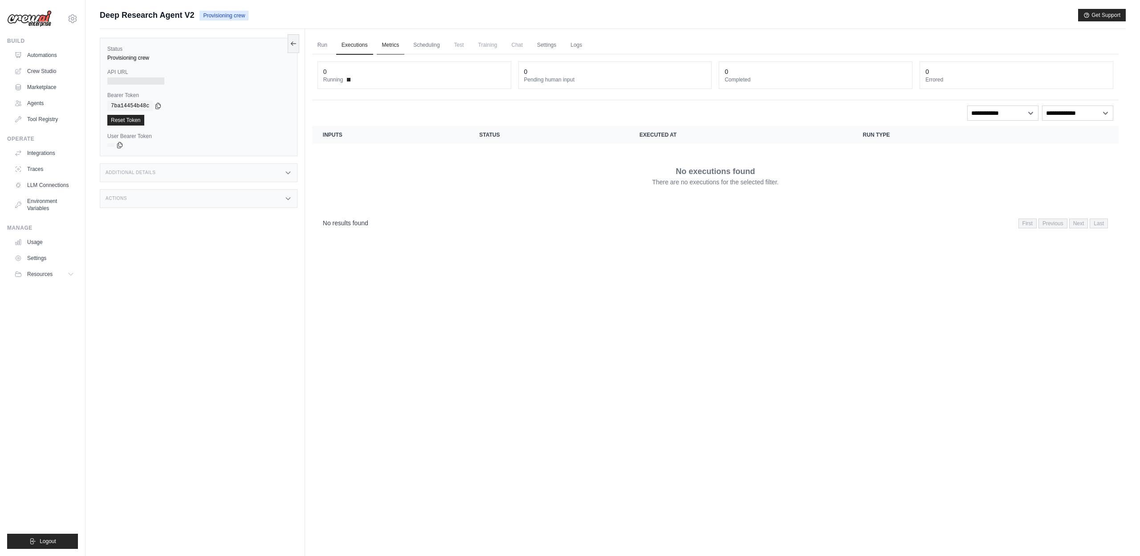
click at [386, 49] on link "Metrics" at bounding box center [391, 45] width 28 height 19
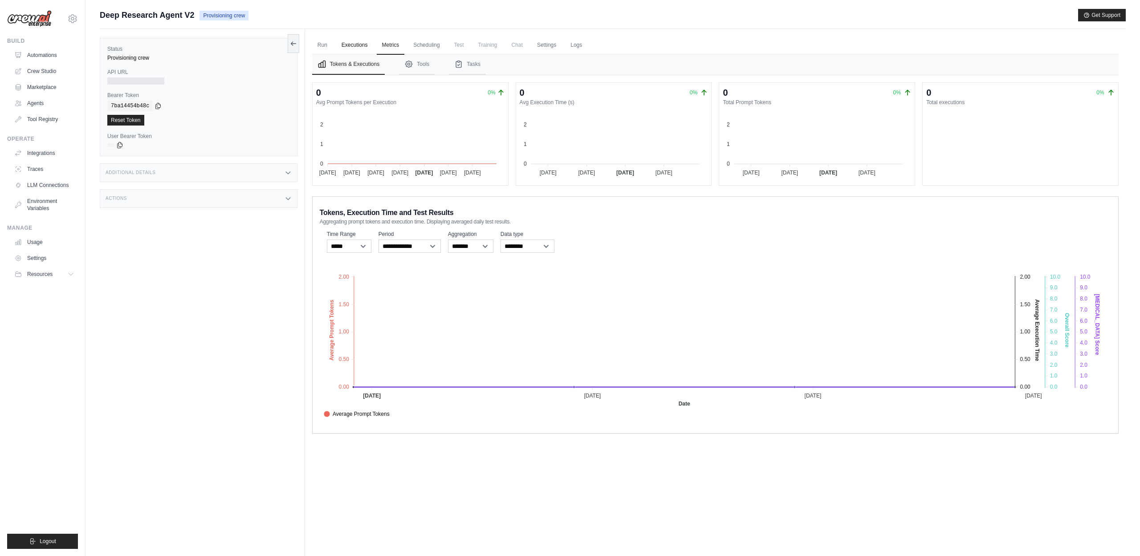
click at [349, 47] on link "Executions" at bounding box center [354, 45] width 37 height 19
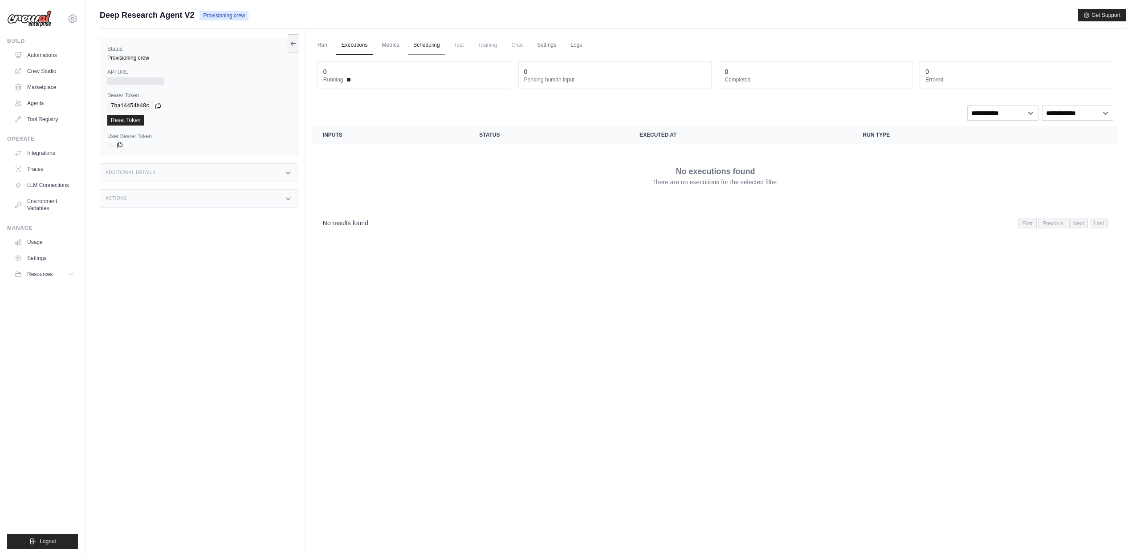
click at [421, 47] on link "Scheduling" at bounding box center [426, 45] width 37 height 19
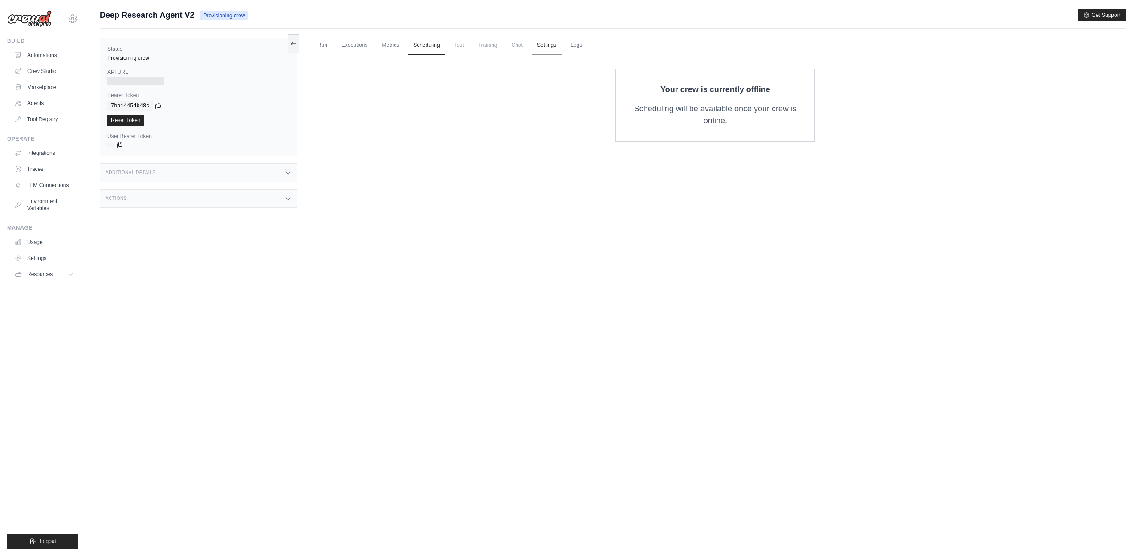
click at [556, 49] on link "Settings" at bounding box center [547, 45] width 30 height 19
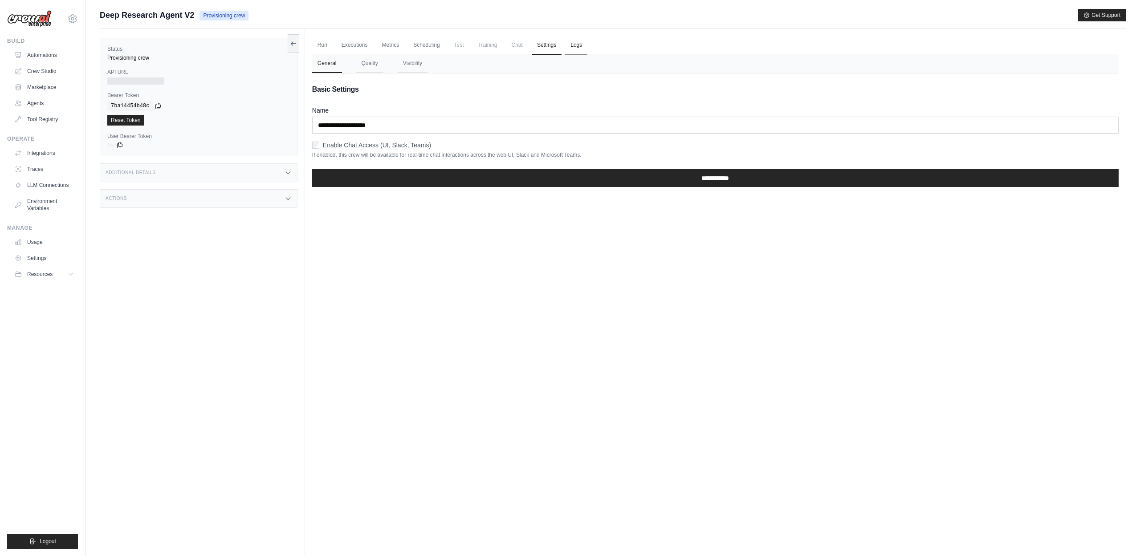
click at [586, 43] on link "Logs" at bounding box center [576, 45] width 22 height 19
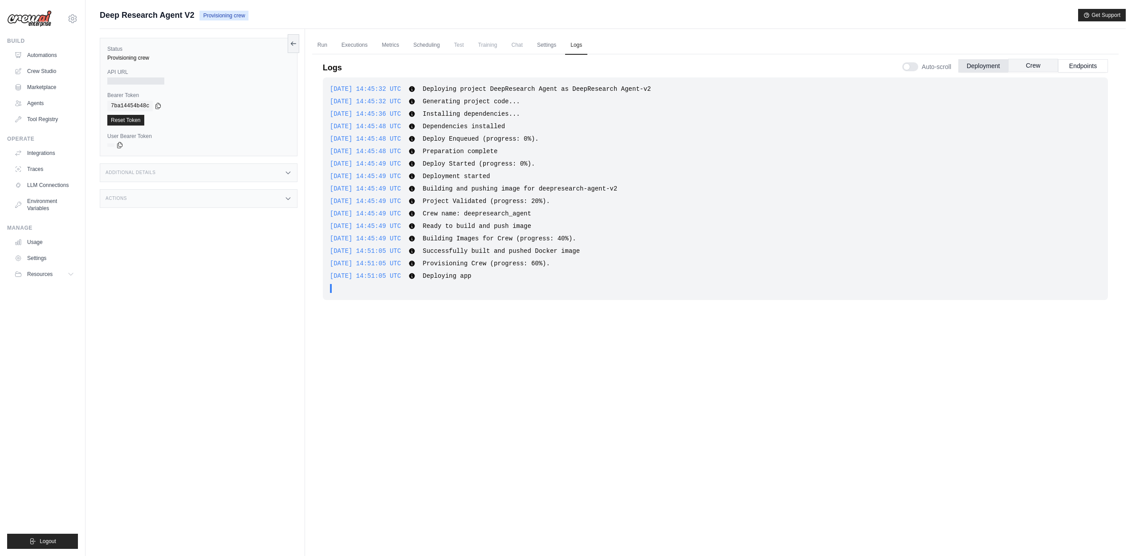
click at [1033, 67] on button "Crew" at bounding box center [1033, 65] width 50 height 13
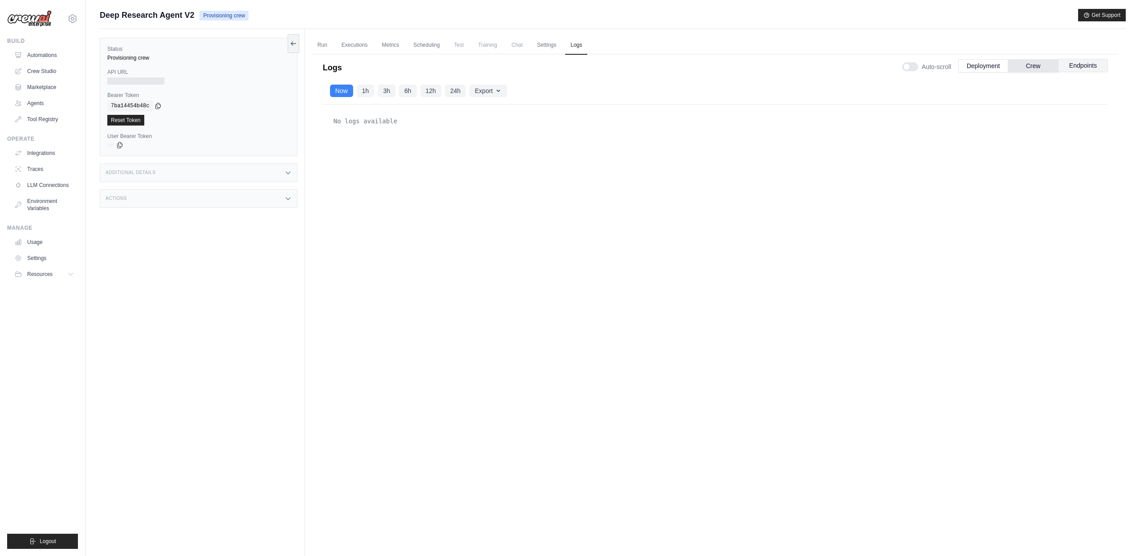
click at [1084, 67] on button "Endpoints" at bounding box center [1083, 65] width 50 height 13
click at [982, 62] on button "Deployment" at bounding box center [984, 65] width 50 height 13
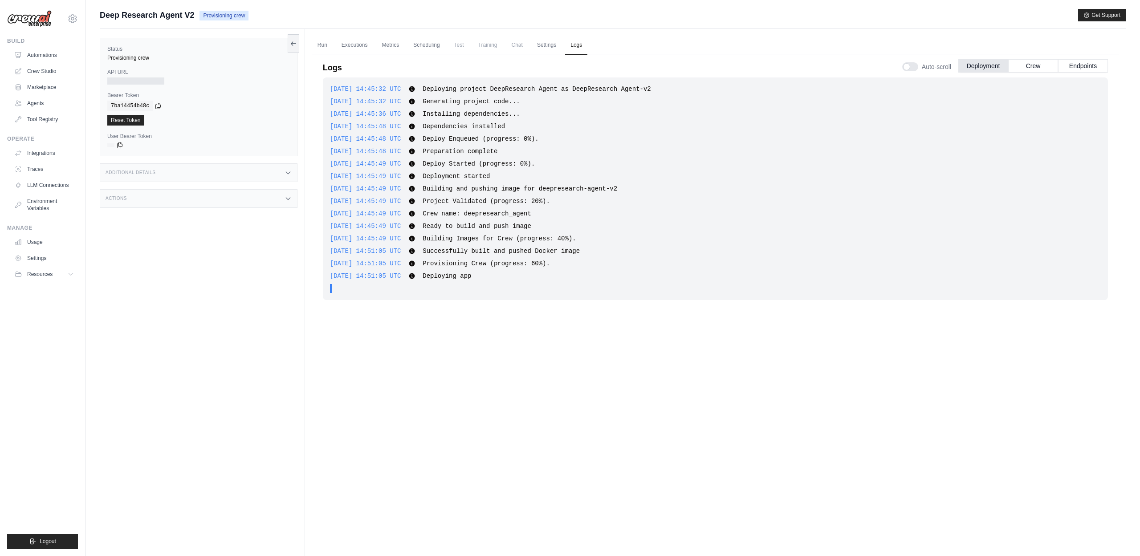
click at [143, 105] on code "7ba14454b48c" at bounding box center [129, 106] width 45 height 11
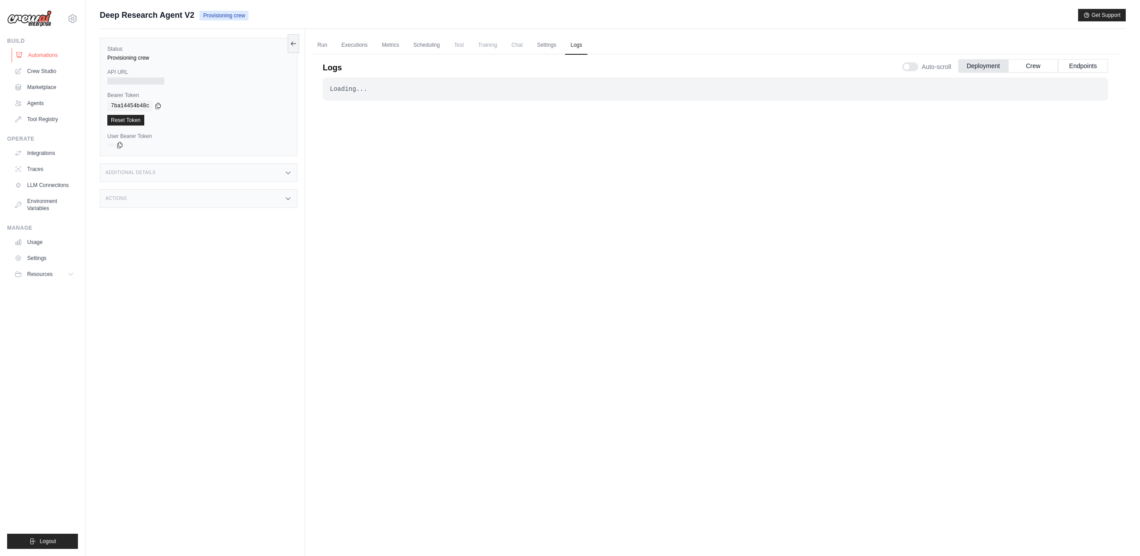
click at [43, 58] on link "Automations" at bounding box center [45, 55] width 67 height 14
